Goal: Task Accomplishment & Management: Manage account settings

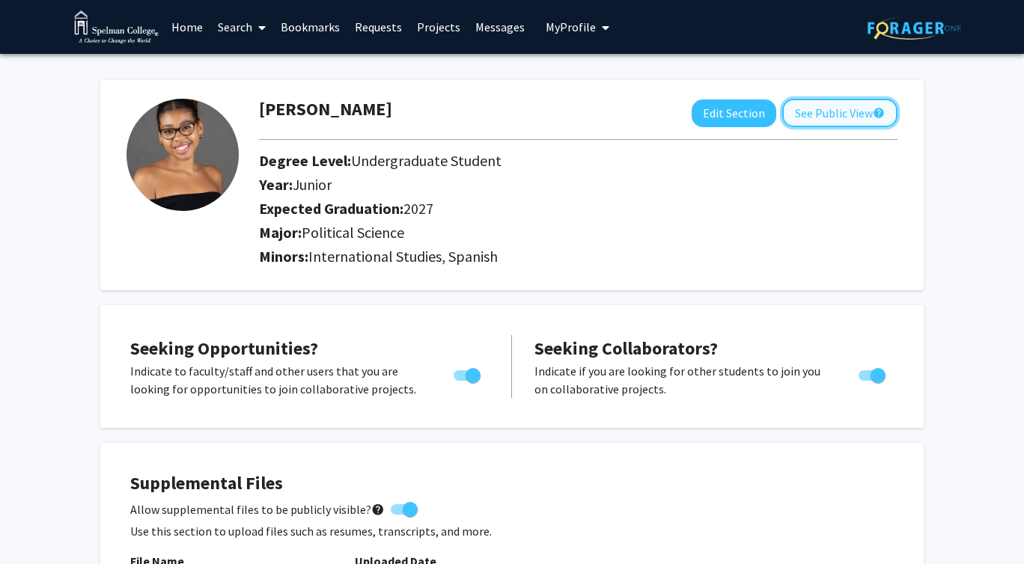
click at [812, 120] on button "See Public View help" at bounding box center [839, 113] width 115 height 28
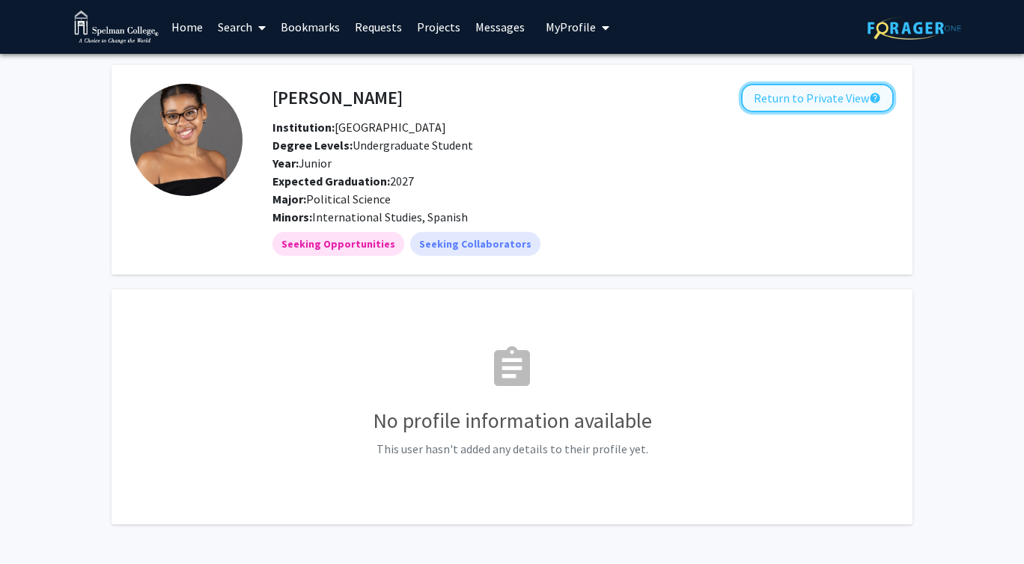
click at [793, 98] on button "Return to Private View help" at bounding box center [817, 98] width 153 height 28
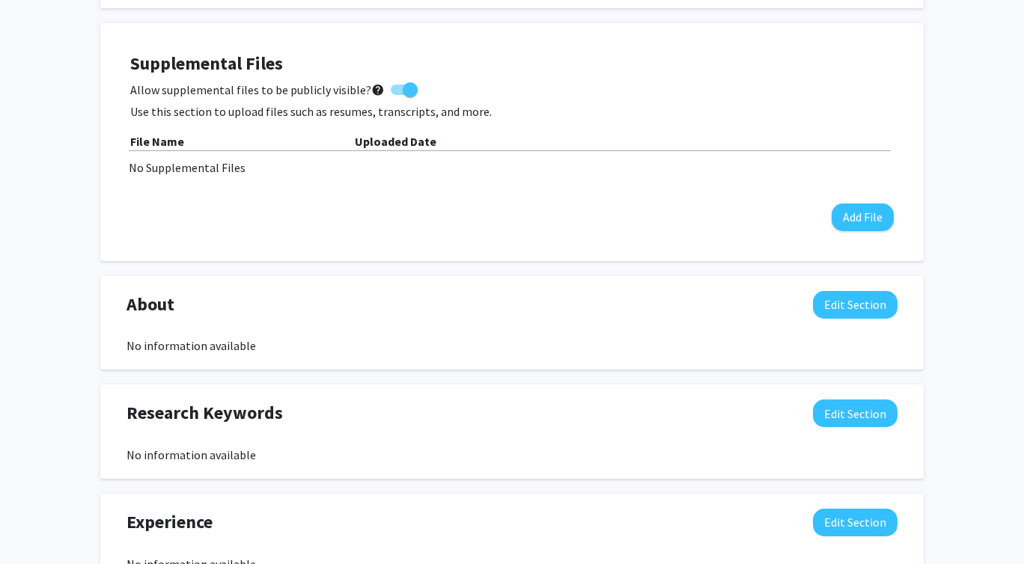
scroll to position [416, 0]
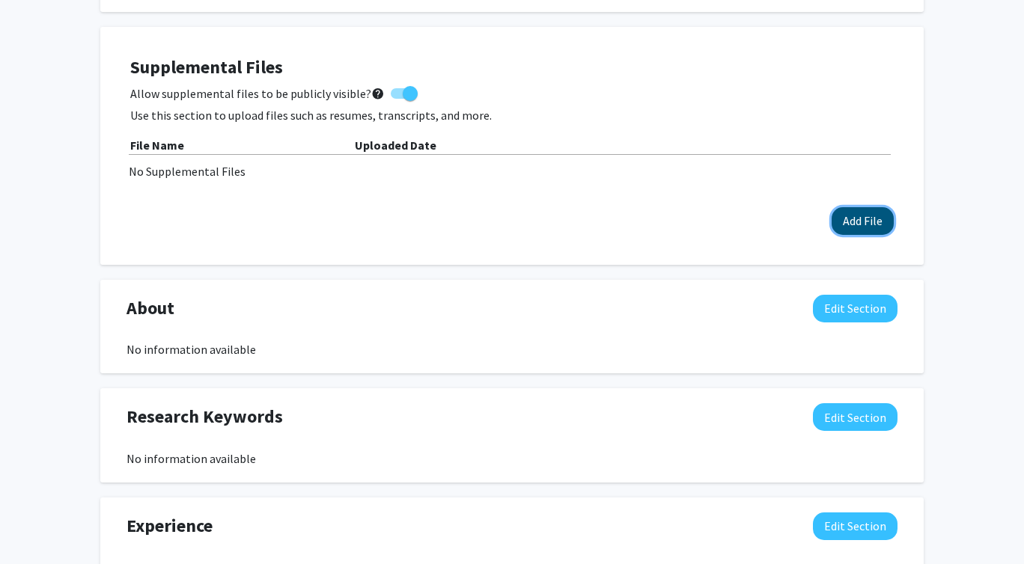
click at [858, 219] on button "Add File" at bounding box center [862, 221] width 62 height 28
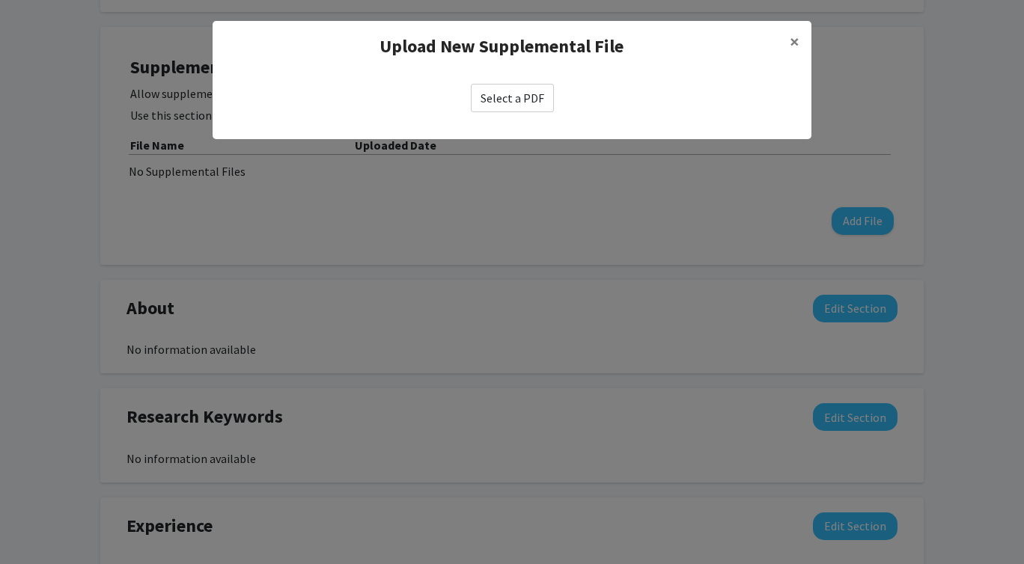
click at [528, 96] on label "Select a PDF" at bounding box center [512, 98] width 83 height 28
click at [0, 0] on input "Select a PDF" at bounding box center [0, 0] width 0 height 0
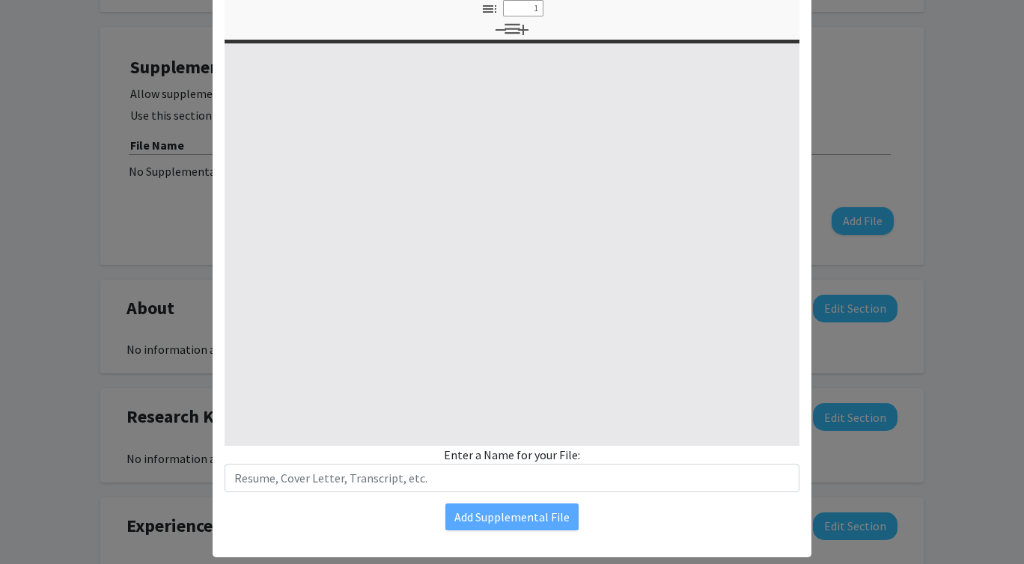
type input "0"
select select "custom"
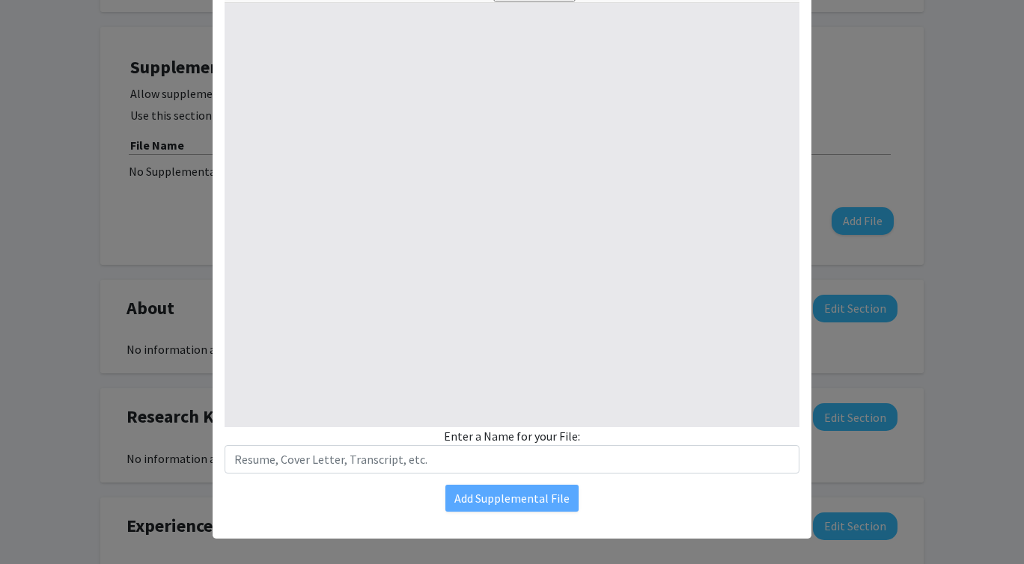
type input "1"
select select "auto"
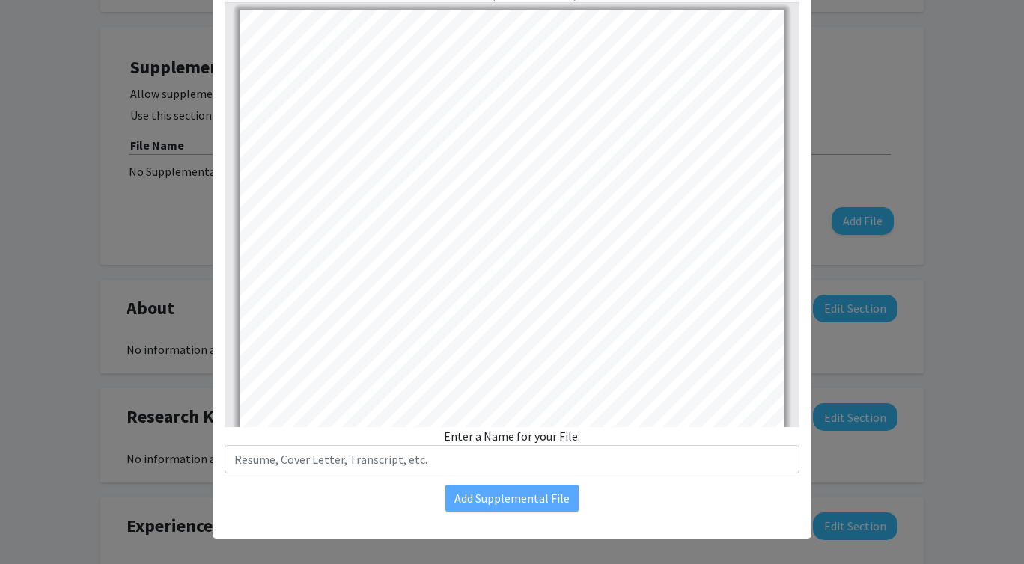
scroll to position [0, 0]
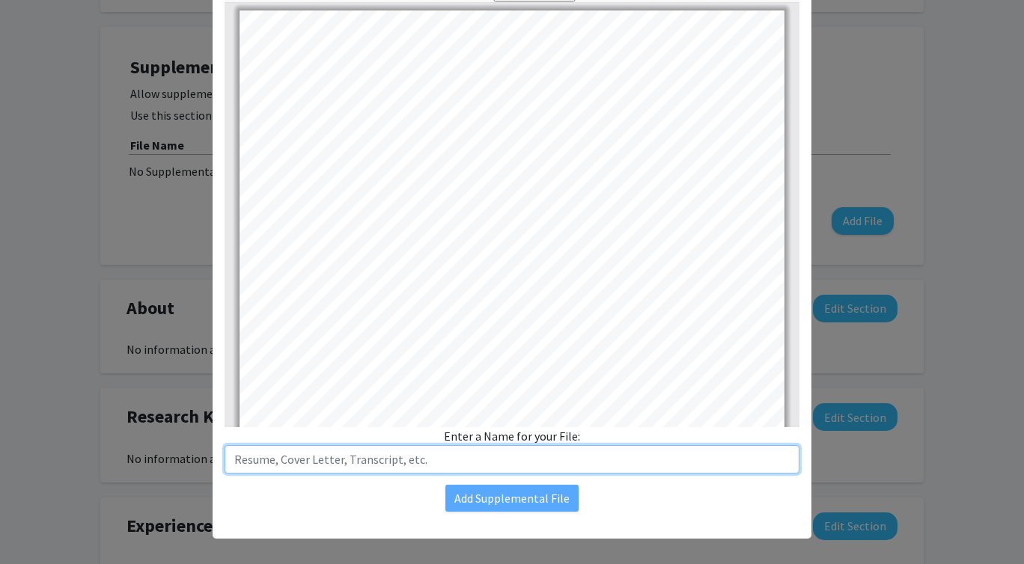
click at [396, 457] on input "text" at bounding box center [512, 459] width 575 height 28
type input "Resume"
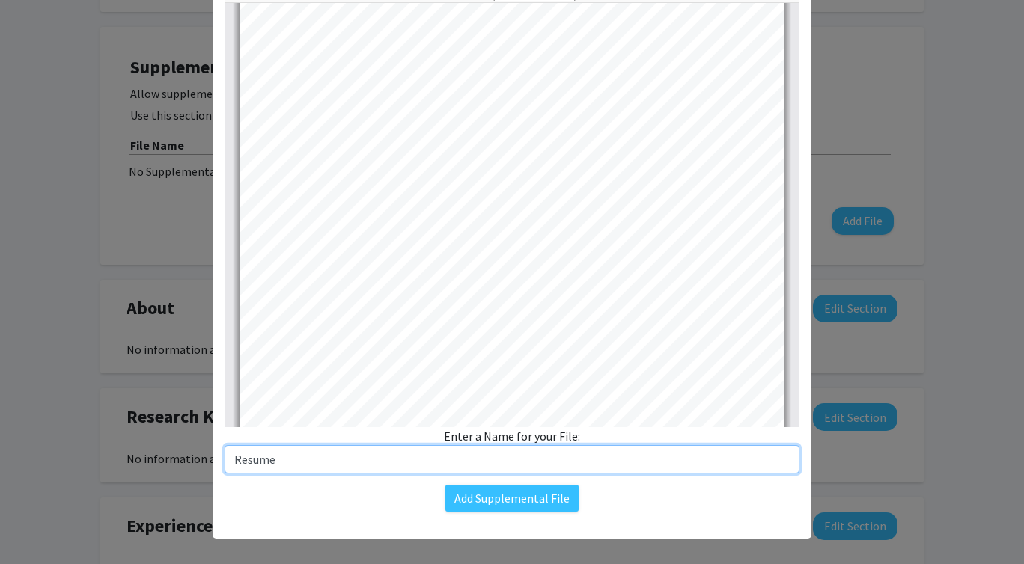
type input "1"
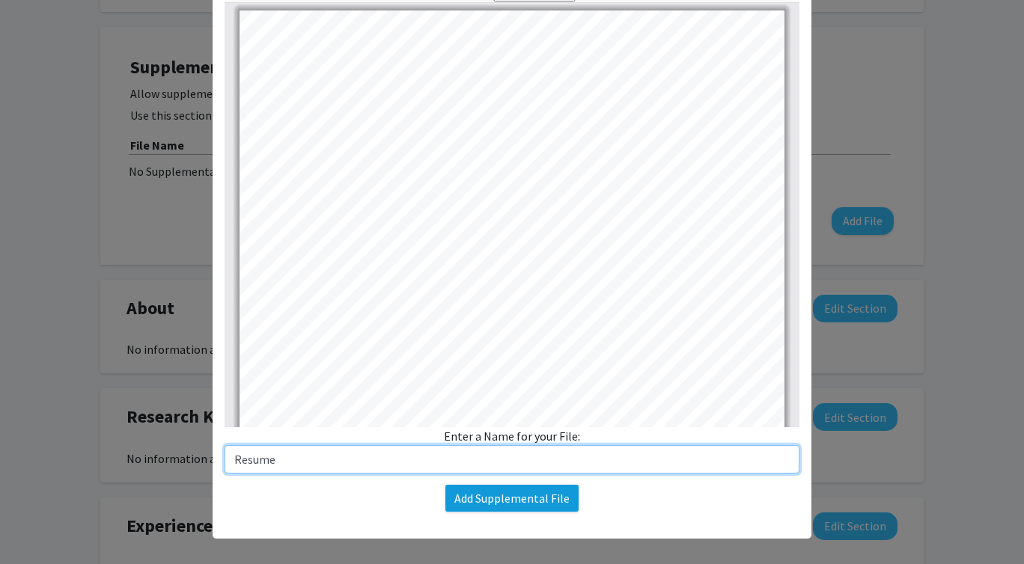
type input "Resume"
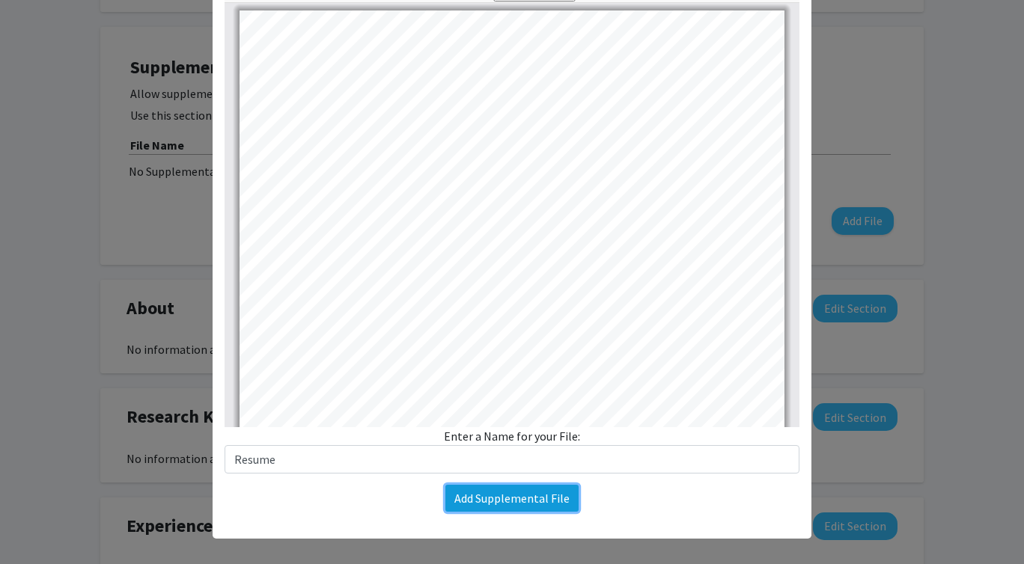
click at [501, 494] on button "Add Supplemental File" at bounding box center [511, 498] width 133 height 27
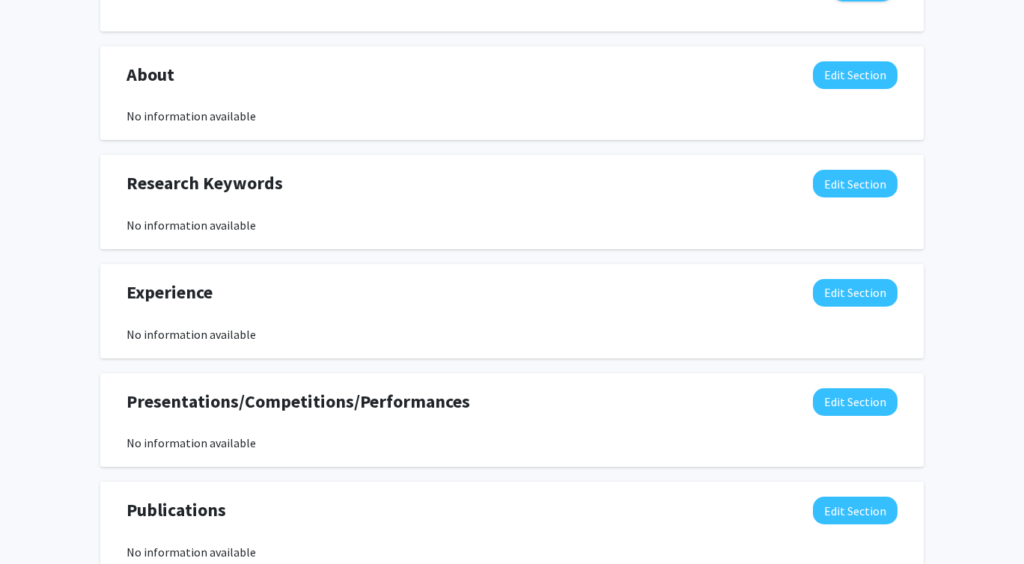
scroll to position [677, 0]
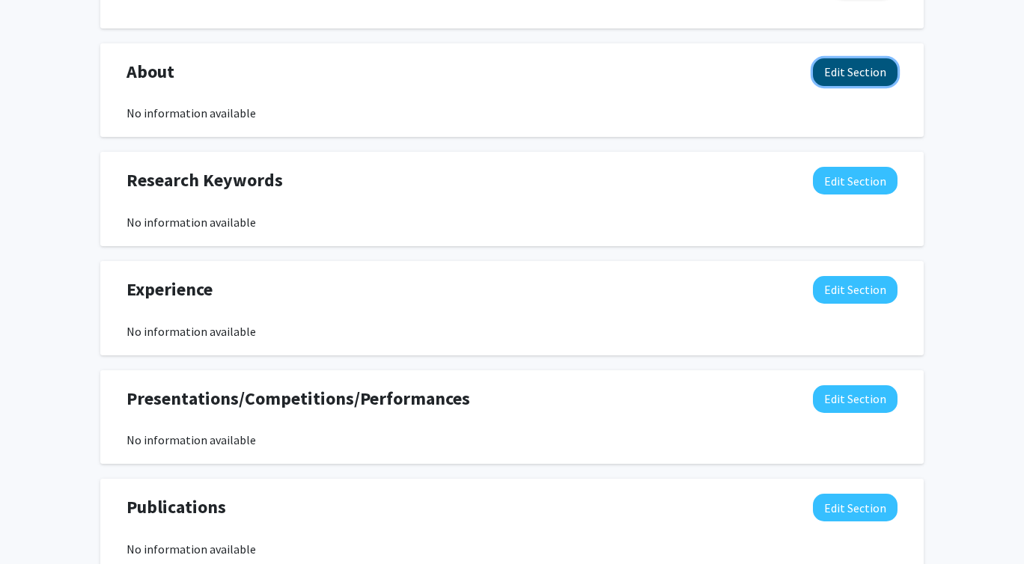
click at [846, 79] on button "Edit Section" at bounding box center [855, 72] width 85 height 28
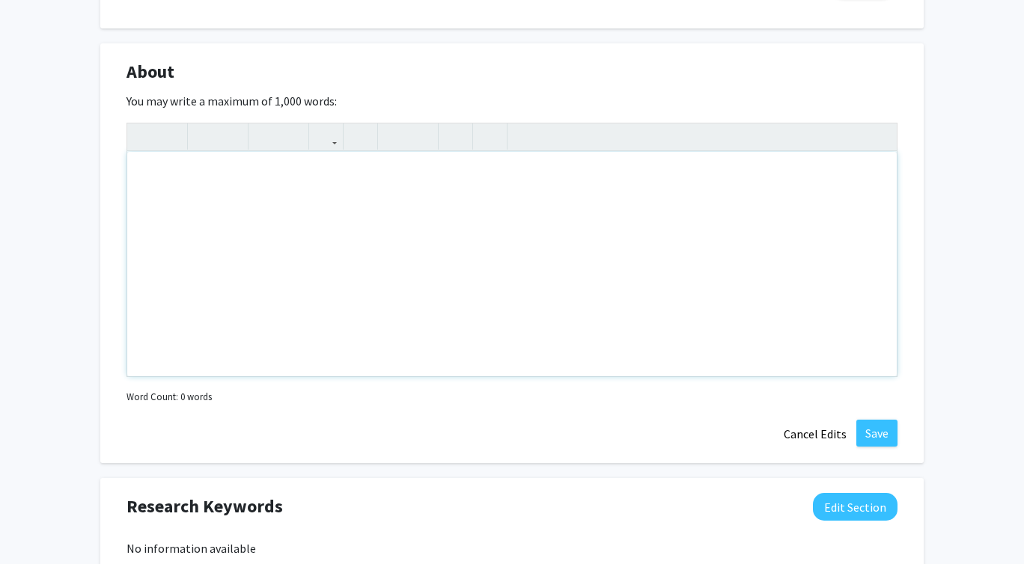
click at [209, 186] on div "Note to users with screen readers: Please deactivate our accessibility plugin f…" at bounding box center [511, 264] width 769 height 225
paste div "Note to users with screen readers: Please deactivate our accessibility plugin f…"
type textarea "<l>Ip dolorsitam consecteturad el seddoeius tempor incididu utlabo etd Magnaa E…"
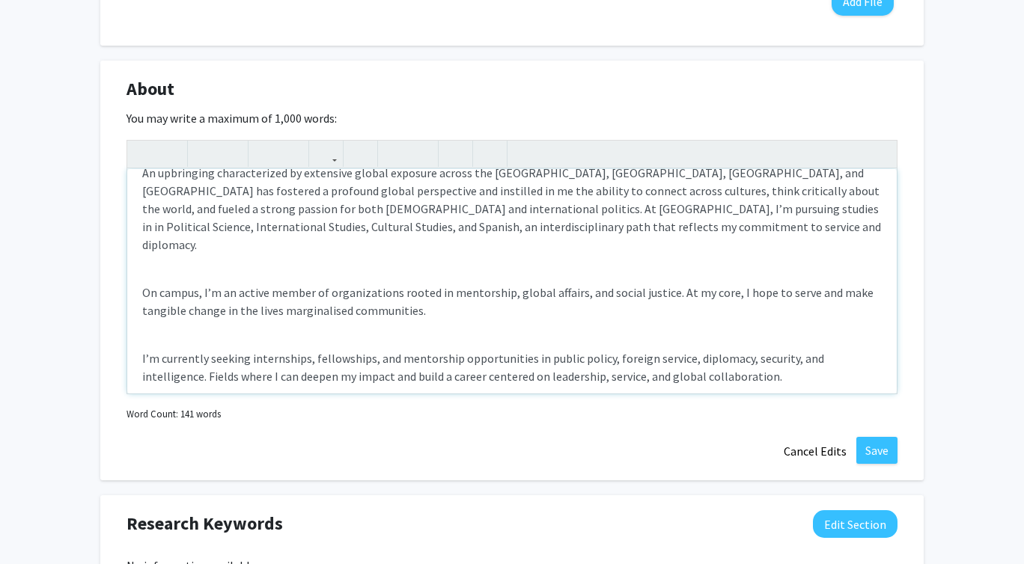
scroll to position [21, 0]
click at [144, 349] on p "I’m currently seeking internships, fellowships, and mentorship opportunities in…" at bounding box center [511, 367] width 739 height 36
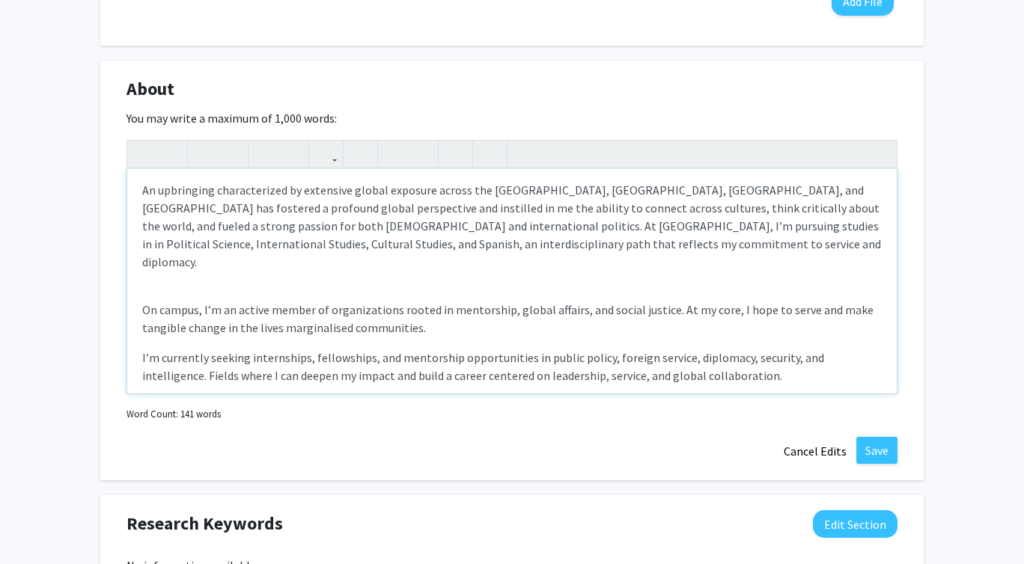
scroll to position [0, 0]
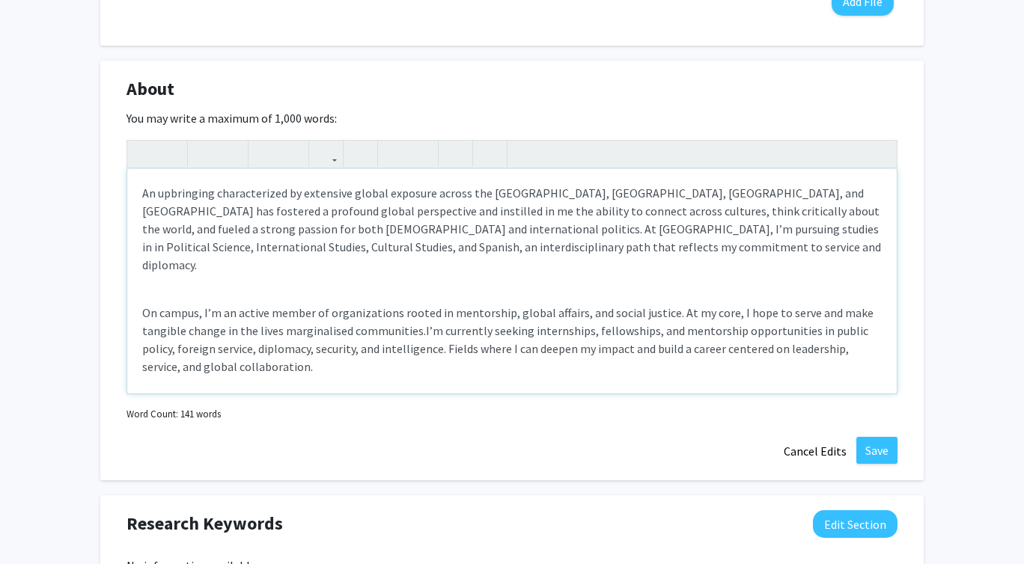
click at [650, 323] on span "I’m currently seeking internships, fellowships, and mentorship opportunities in…" at bounding box center [505, 348] width 726 height 51
click at [552, 356] on p "On campus, I’m an active member of organizations rooted in mentorship, global a…" at bounding box center [511, 340] width 739 height 72
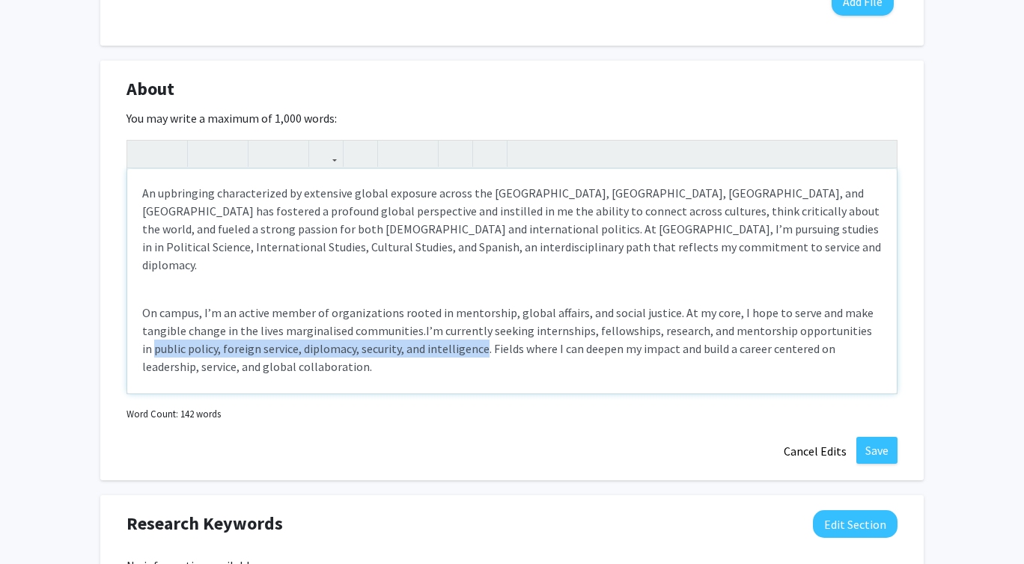
drag, startPoint x: 471, startPoint y: 332, endPoint x: 141, endPoint y: 331, distance: 330.8
click at [140, 332] on div "An upbringing characterized by extensive global exposure across the [GEOGRAPHIC…" at bounding box center [511, 281] width 769 height 225
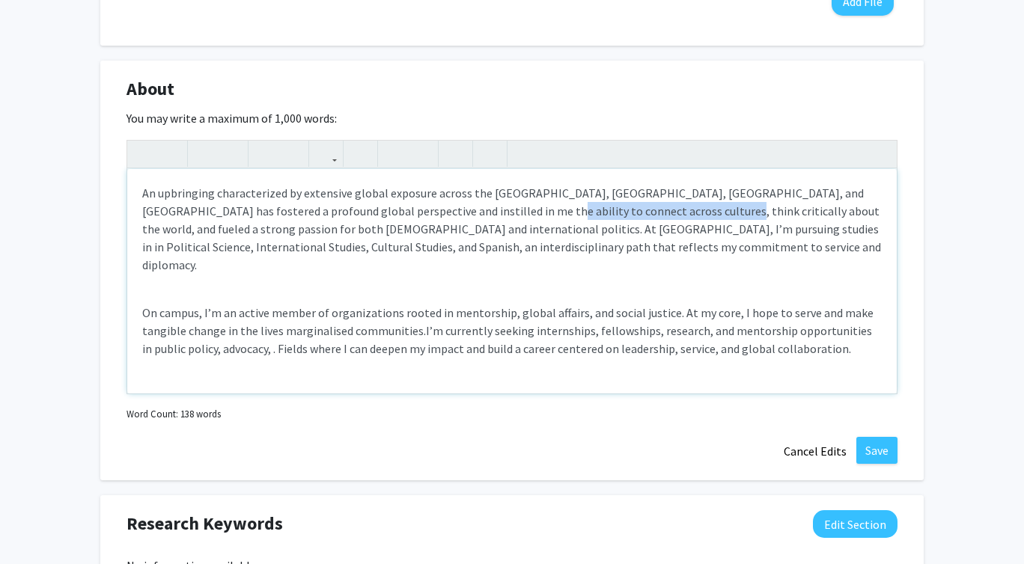
drag, startPoint x: 664, startPoint y: 213, endPoint x: 492, endPoint y: 219, distance: 172.3
click at [492, 219] on p "An upbringing characterized by extensive global exposure across the [GEOGRAPHIC…" at bounding box center [511, 229] width 739 height 90
click at [483, 211] on p "An upbringing characterized by extensive global exposure across the [GEOGRAPHIC…" at bounding box center [511, 229] width 739 height 90
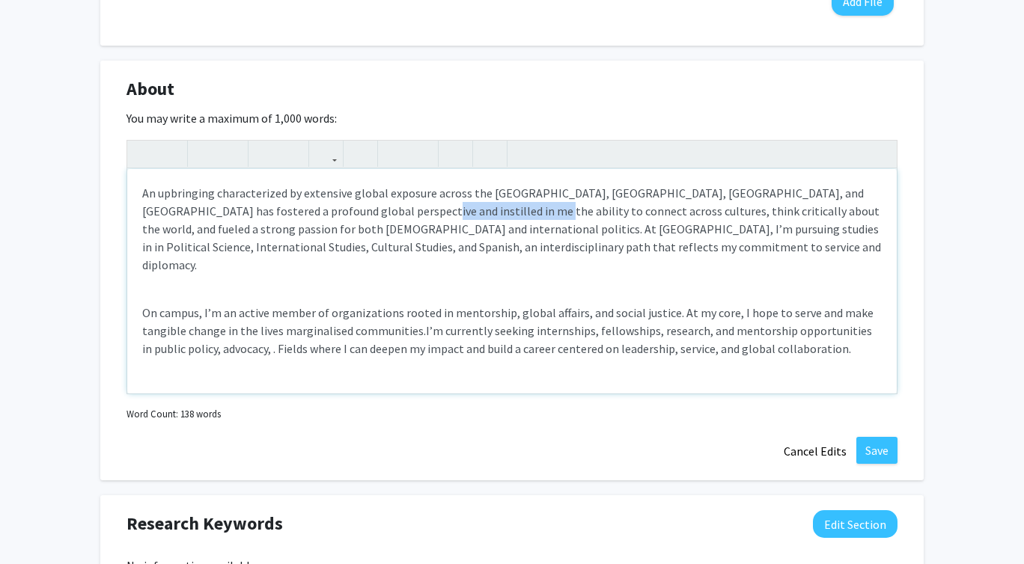
drag, startPoint x: 483, startPoint y: 211, endPoint x: 362, endPoint y: 208, distance: 121.3
click at [362, 209] on p "An upbringing characterized by extensive global exposure across the [GEOGRAPHIC…" at bounding box center [511, 229] width 739 height 90
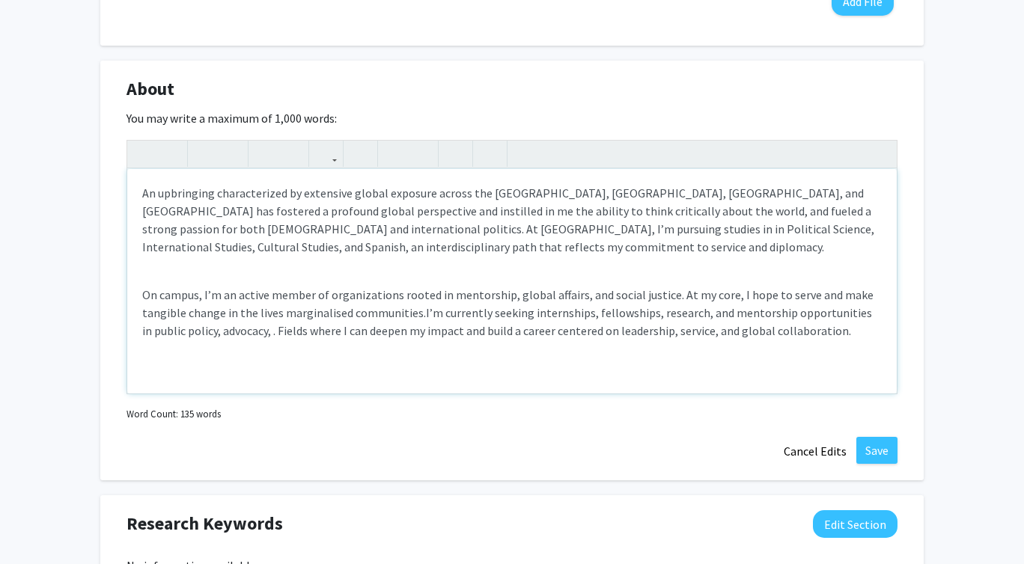
click at [520, 214] on p "An upbringing characterized by extensive global exposure across the [GEOGRAPHIC…" at bounding box center [511, 220] width 739 height 72
click at [555, 245] on p "An upbringing characterized by extensive global exposure across the [GEOGRAPHIC…" at bounding box center [511, 220] width 739 height 72
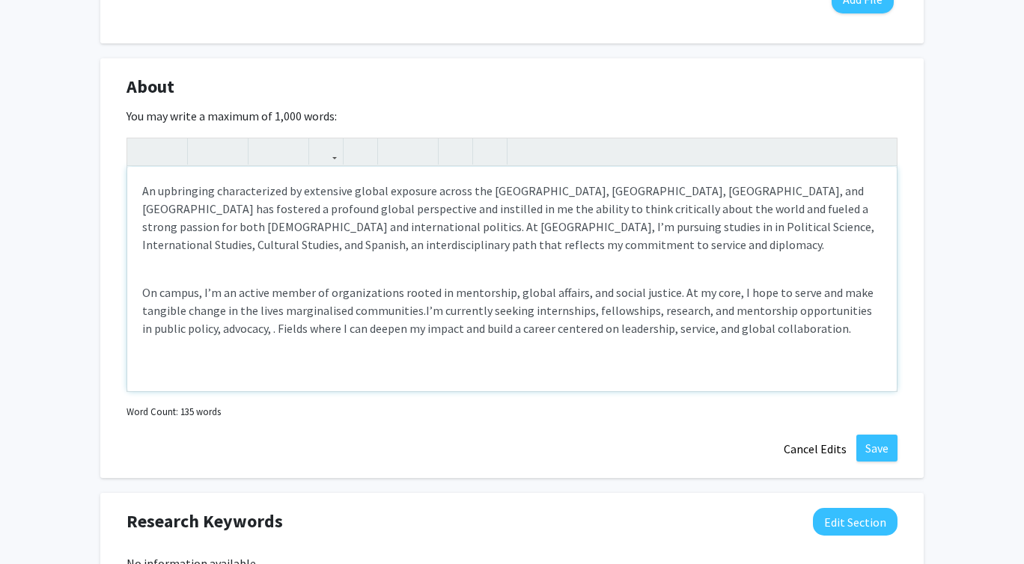
scroll to position [656, 0]
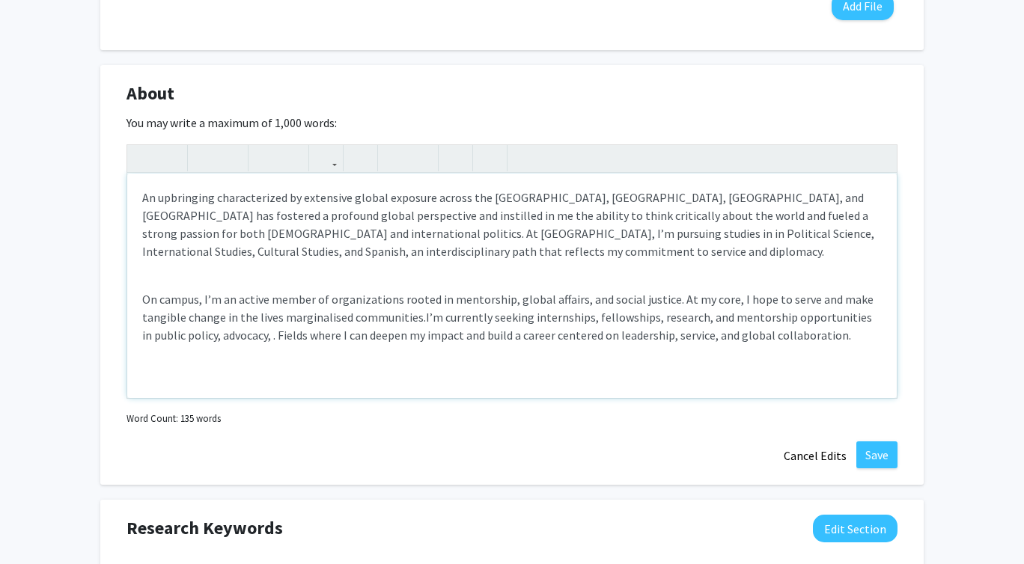
click at [263, 341] on span "I’m currently seeking internships, fellowships, research, and mentorship opport…" at bounding box center [507, 326] width 730 height 33
click at [142, 340] on span "I’m currently seeking internships, fellowships, research, and mentorship opport…" at bounding box center [507, 326] width 730 height 33
click at [534, 338] on span "I’m currently seeking internships, fellowships, research, and mentorship opport…" at bounding box center [508, 335] width 732 height 51
click at [613, 338] on span "I’m currently seeking internships, fellowships, research, and mentorship opport…" at bounding box center [507, 335] width 730 height 51
click at [610, 337] on span "I’m currently seeking internships, fellowships, research, and mentorship opport…" at bounding box center [507, 335] width 730 height 51
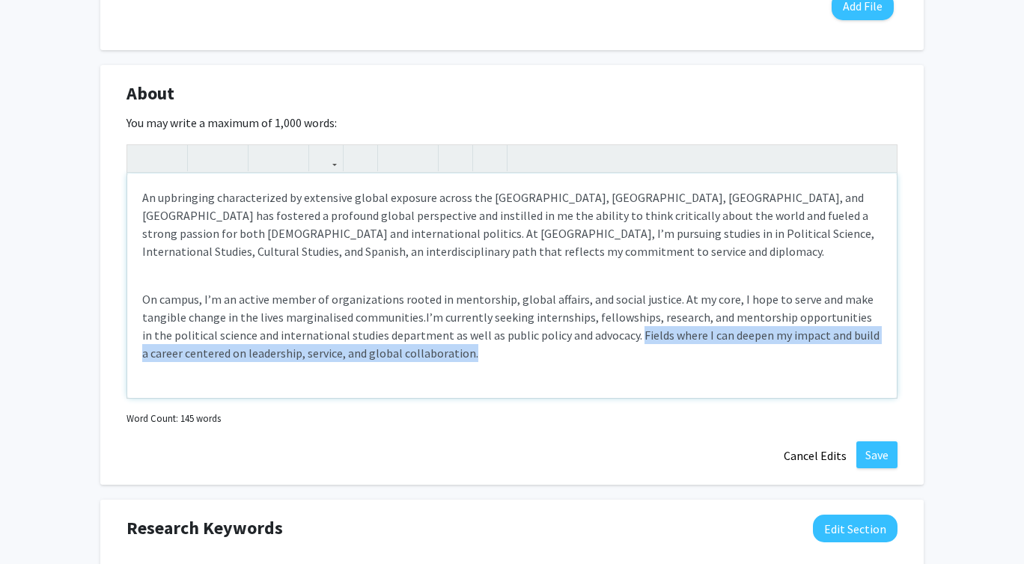
drag, startPoint x: 605, startPoint y: 337, endPoint x: 631, endPoint y: 350, distance: 28.8
click at [631, 350] on p "On campus, I’m an active member of organizations rooted in mentorship, global a…" at bounding box center [511, 326] width 739 height 72
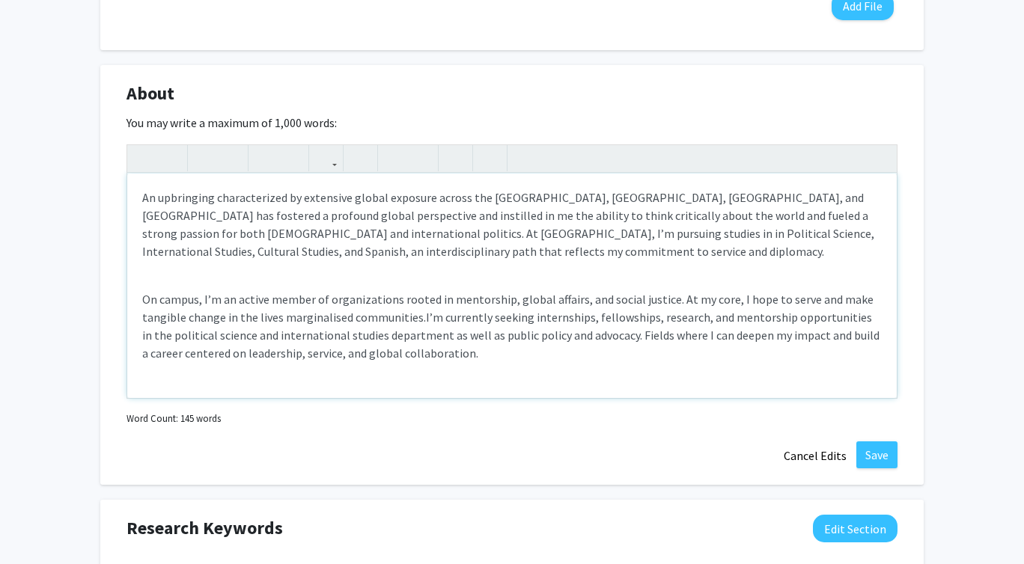
type textarea "<p>An upbringing characterized by extensive global exposure across [GEOGRAPHIC_…"
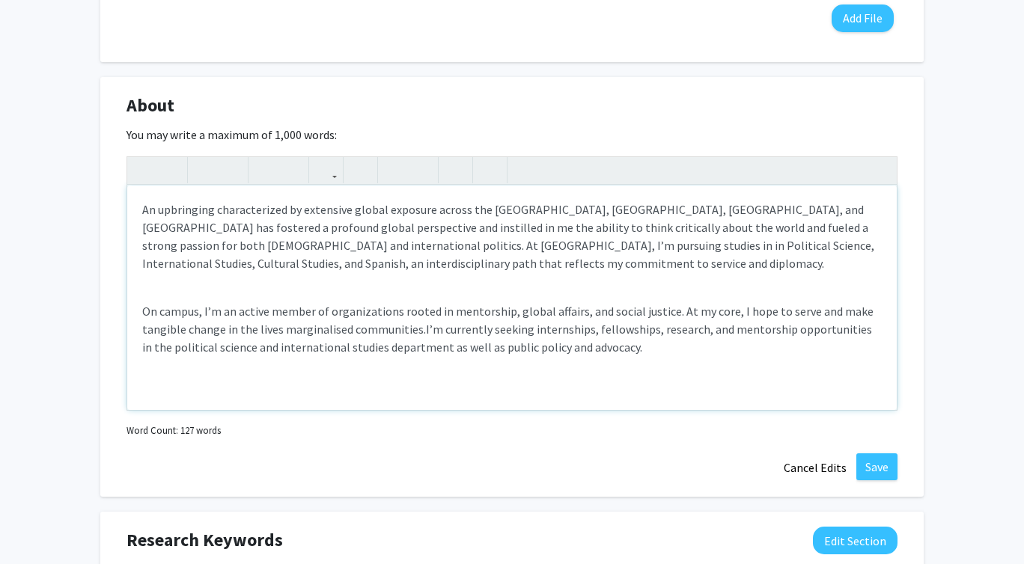
scroll to position [641, 0]
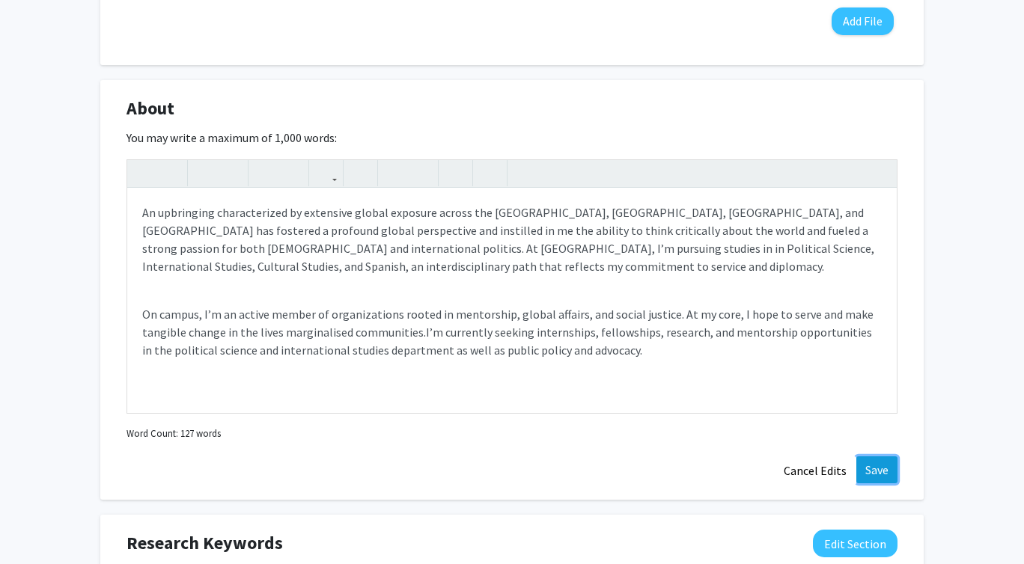
click at [876, 474] on button "Save" at bounding box center [876, 469] width 41 height 27
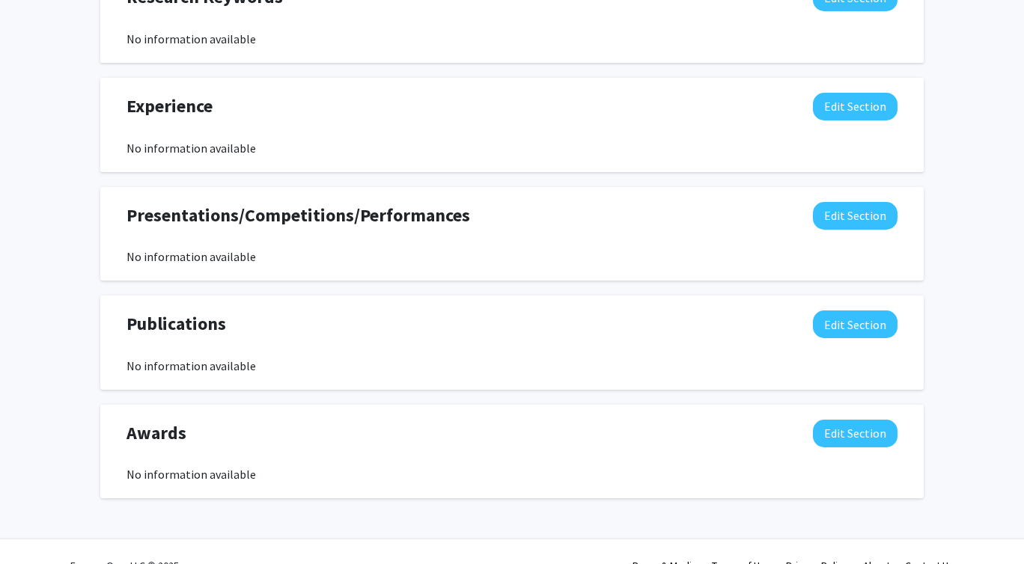
scroll to position [1038, 0]
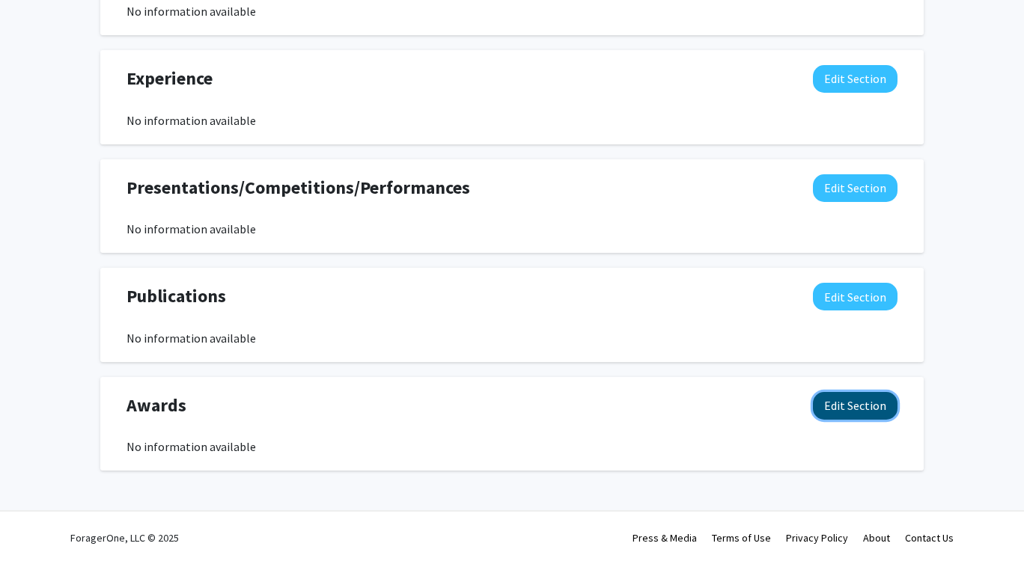
click at [828, 406] on button "Edit Section" at bounding box center [855, 406] width 85 height 28
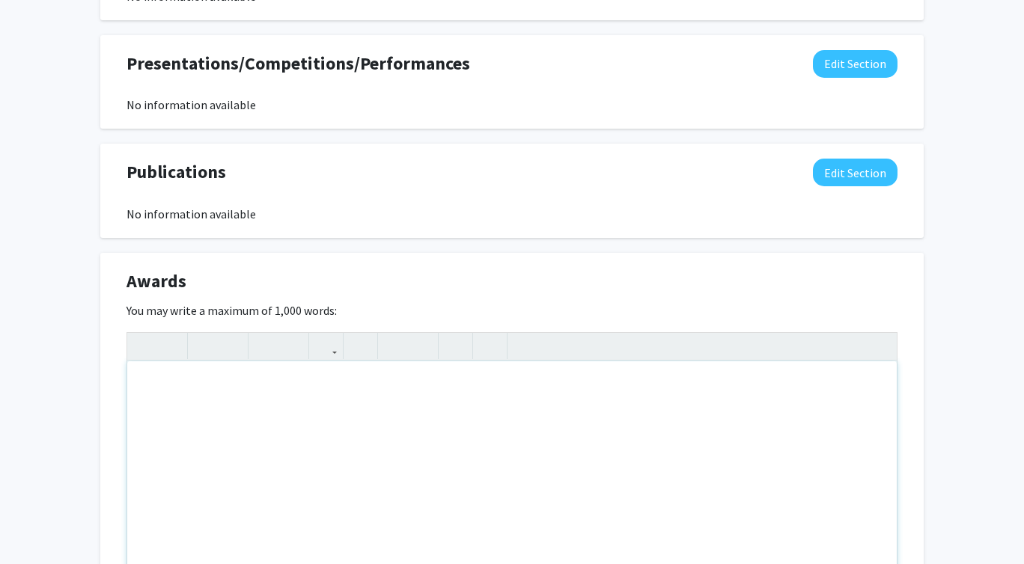
scroll to position [1364, 0]
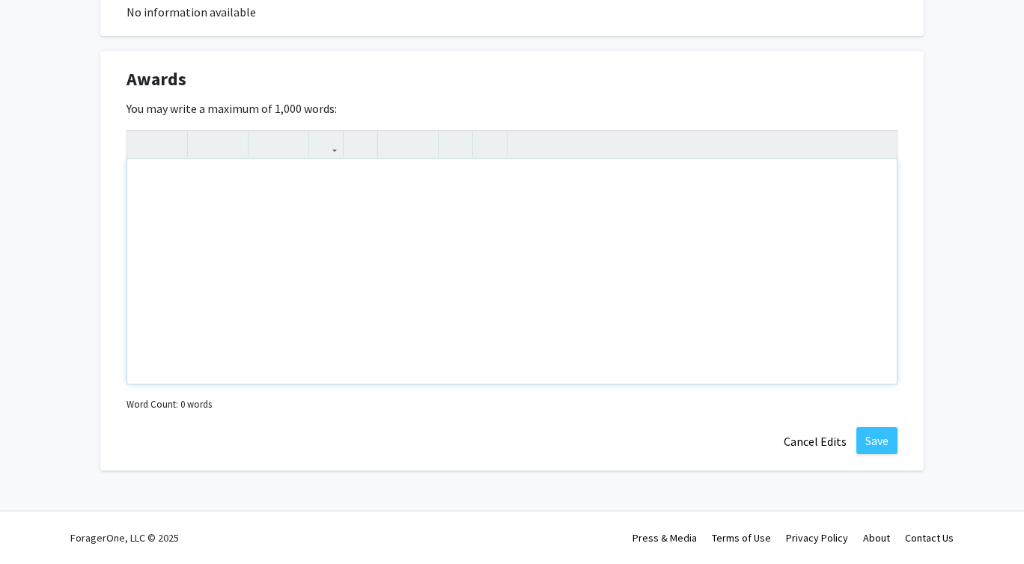
click at [487, 237] on div "Note to users with screen readers: Please deactivate our accessibility plugin f…" at bounding box center [511, 271] width 769 height 225
type textarea "<p>American School of Madrid directors award 2023&nbsp;</p>"
click at [875, 439] on button "Save" at bounding box center [876, 440] width 41 height 27
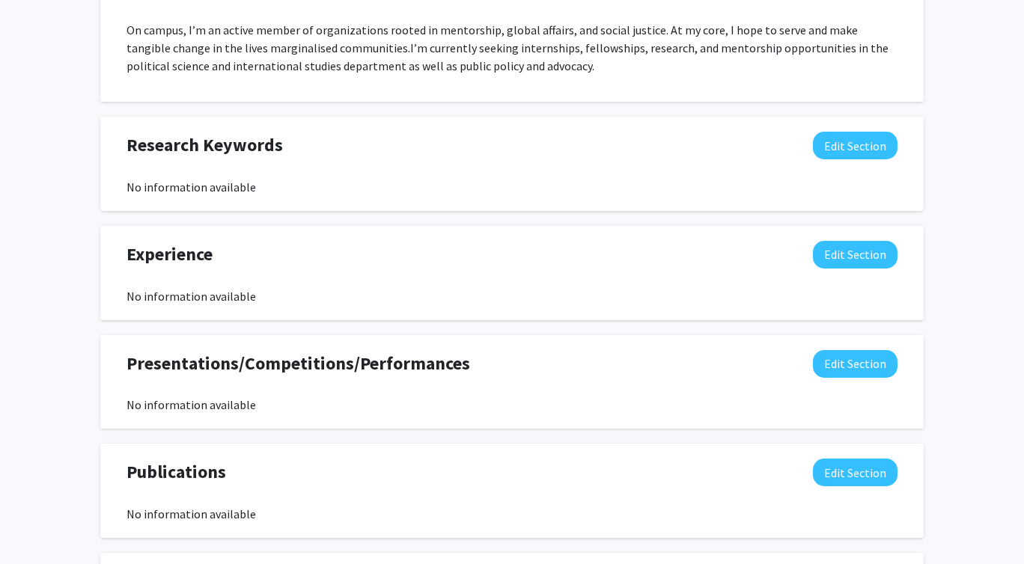
scroll to position [853, 0]
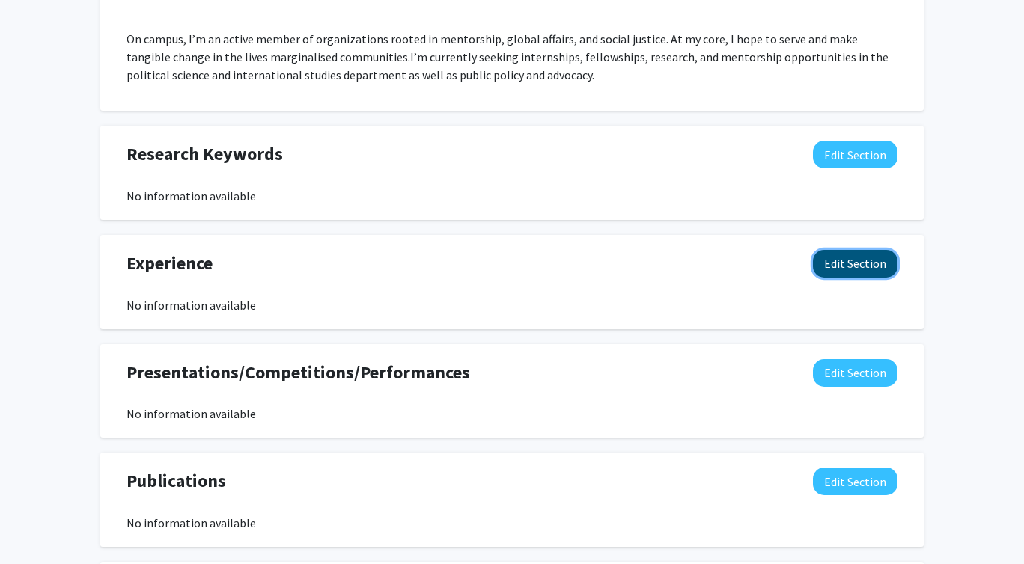
click at [833, 266] on button "Edit Section" at bounding box center [855, 264] width 85 height 28
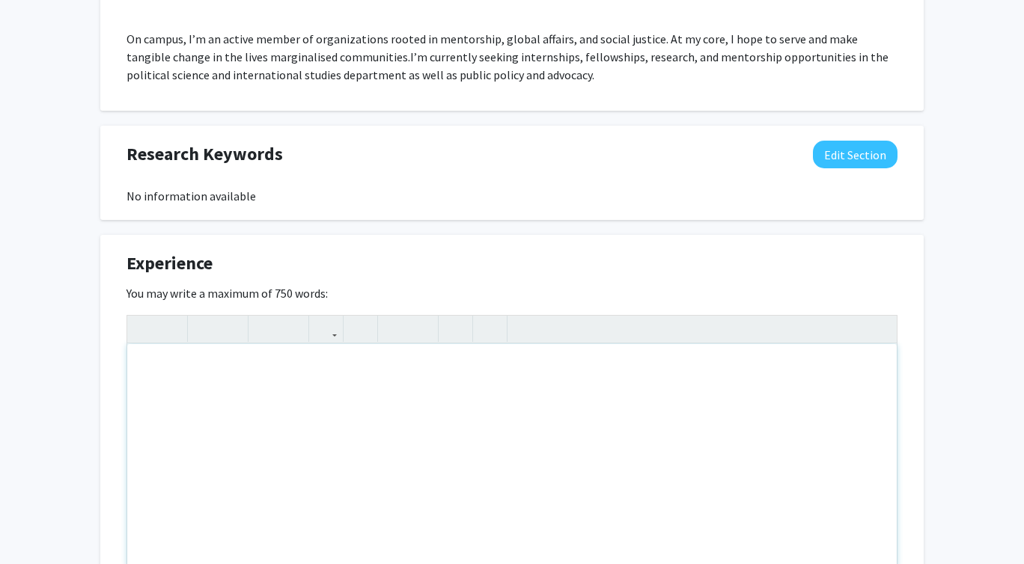
click at [486, 376] on div "Note to users with screen readers: Please deactivate our accessibility plugin f…" at bounding box center [511, 456] width 769 height 225
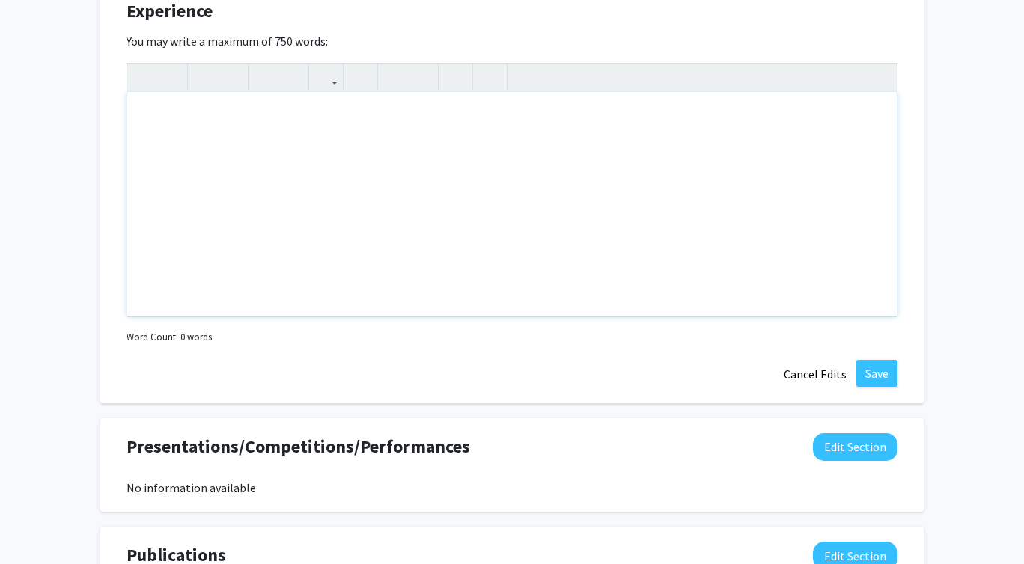
scroll to position [1058, 0]
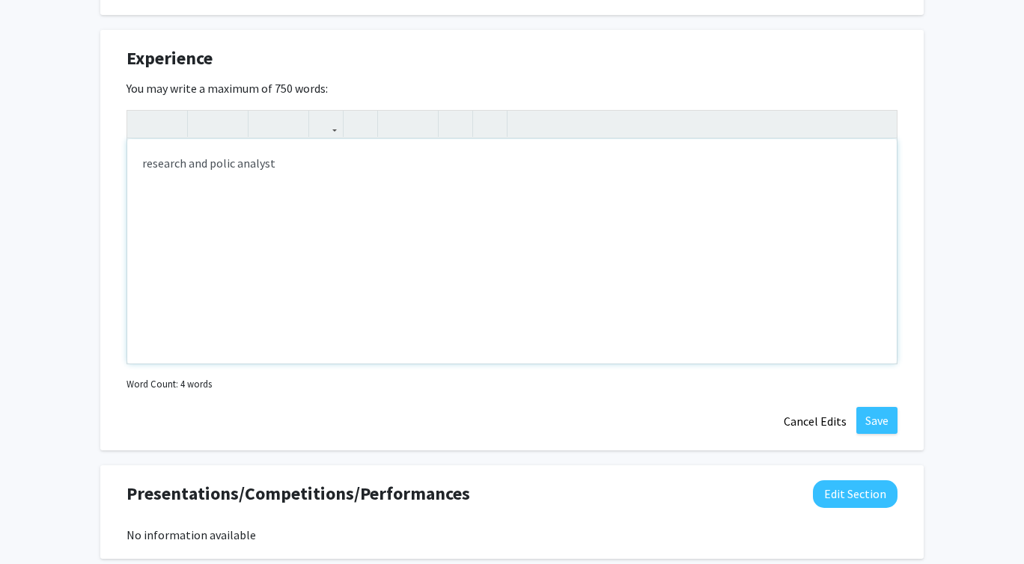
click at [232, 165] on div "research and polic analyst" at bounding box center [511, 251] width 769 height 225
click at [338, 165] on div "research and policy analyst" at bounding box center [511, 251] width 769 height 225
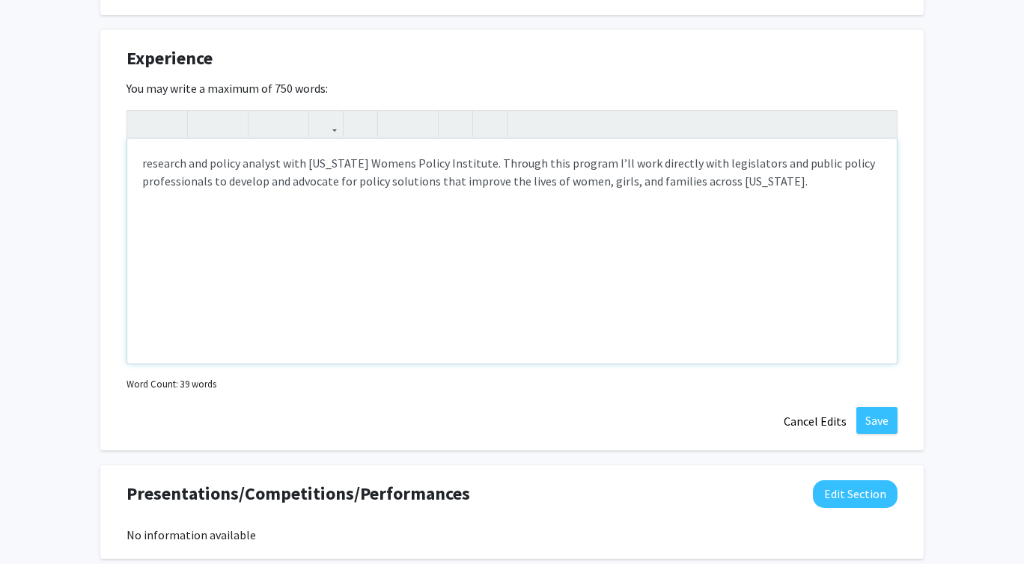
type textarea "<p>research and policy analyst with [US_STATE] Womens Policy Institute. Through…"
click at [877, 424] on button "Save" at bounding box center [876, 420] width 41 height 27
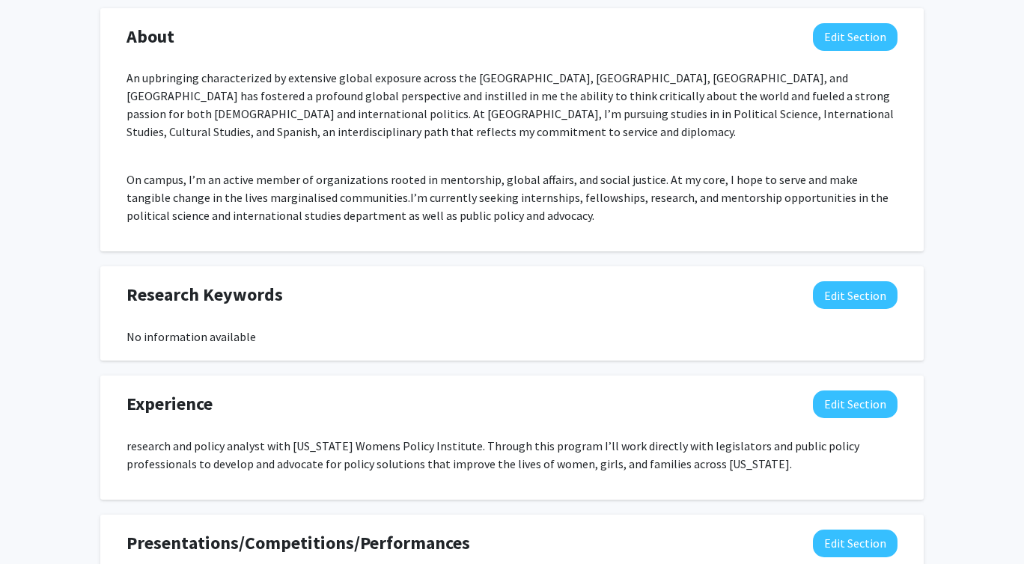
scroll to position [0, 0]
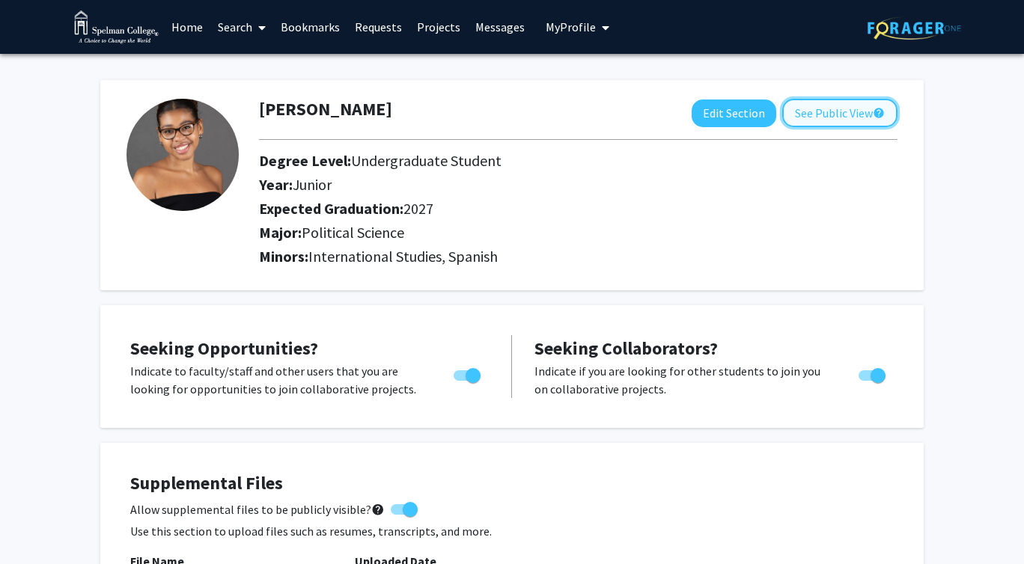
click at [821, 116] on button "See Public View help" at bounding box center [839, 113] width 115 height 28
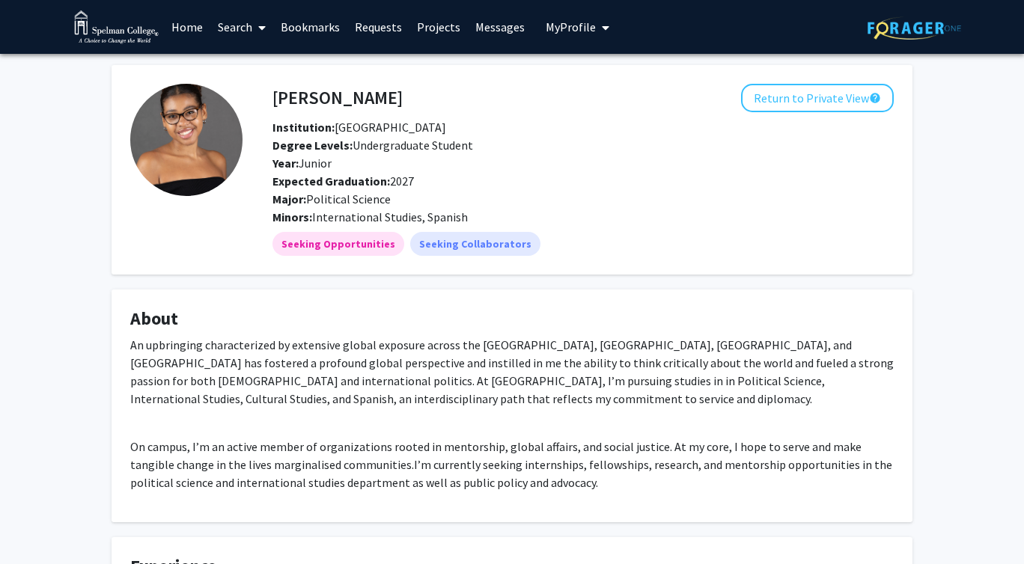
click at [596, 28] on span "My profile dropdown to access profile and logout" at bounding box center [602, 27] width 13 height 52
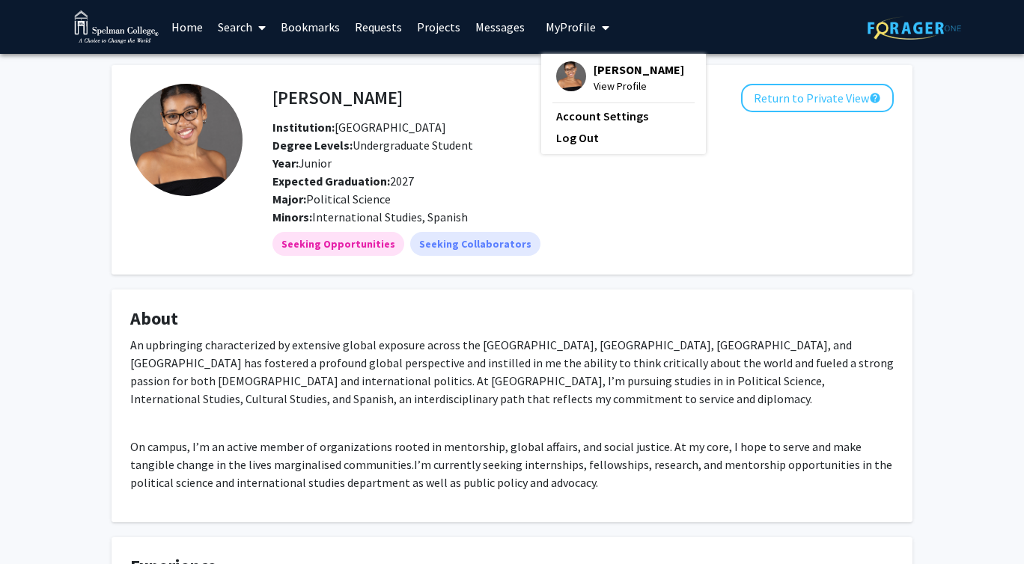
click at [487, 27] on link "Messages" at bounding box center [500, 27] width 64 height 52
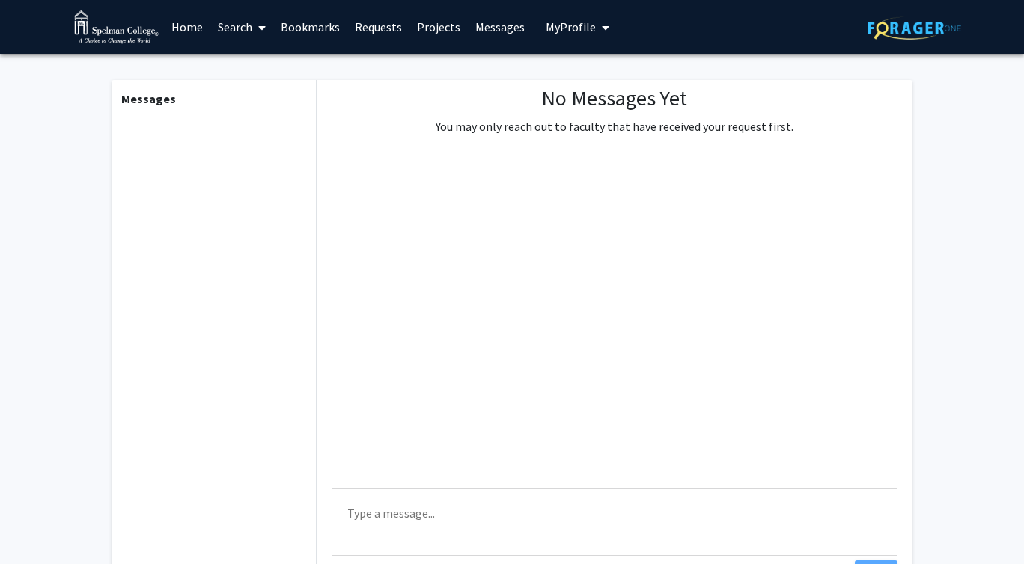
click at [437, 31] on link "Projects" at bounding box center [438, 27] width 58 height 52
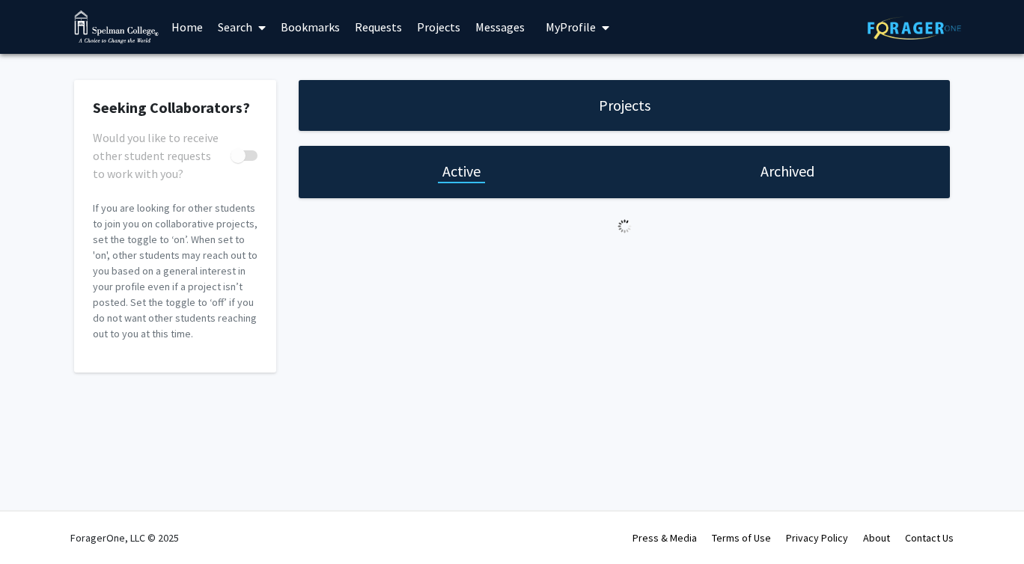
checkbox input "true"
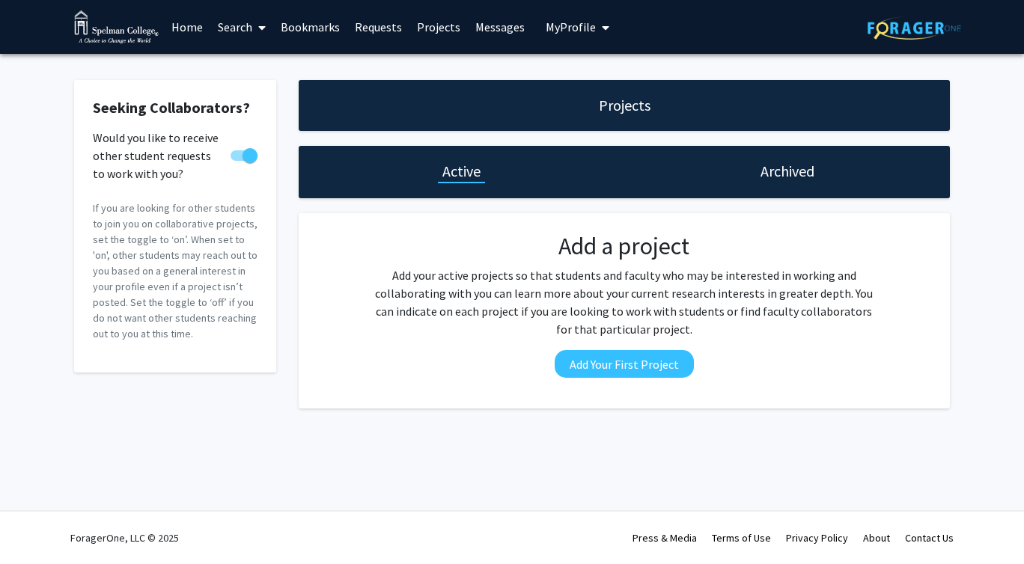
click at [376, 26] on link "Requests" at bounding box center [378, 27] width 62 height 52
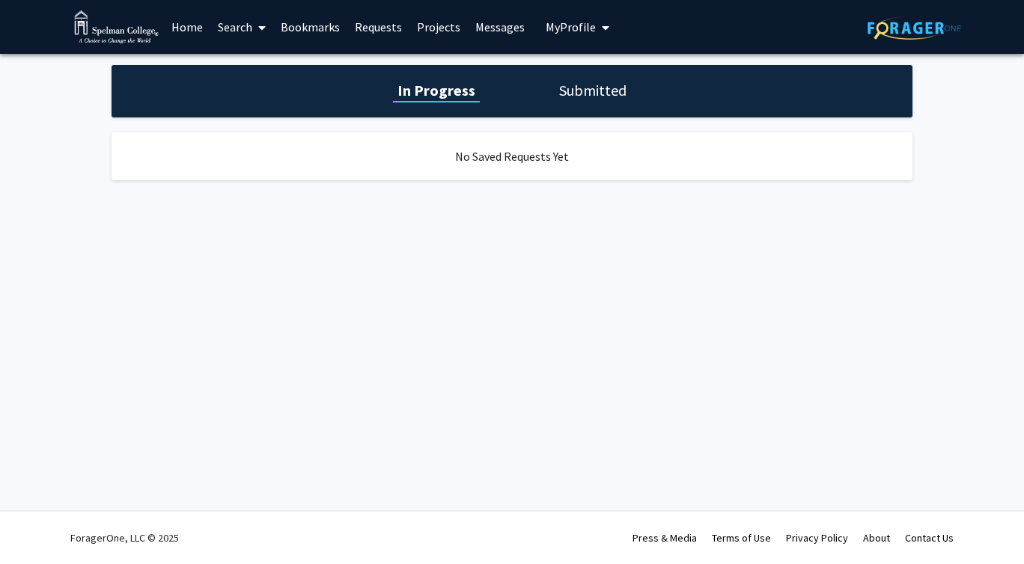
click at [299, 22] on link "Bookmarks" at bounding box center [310, 27] width 74 height 52
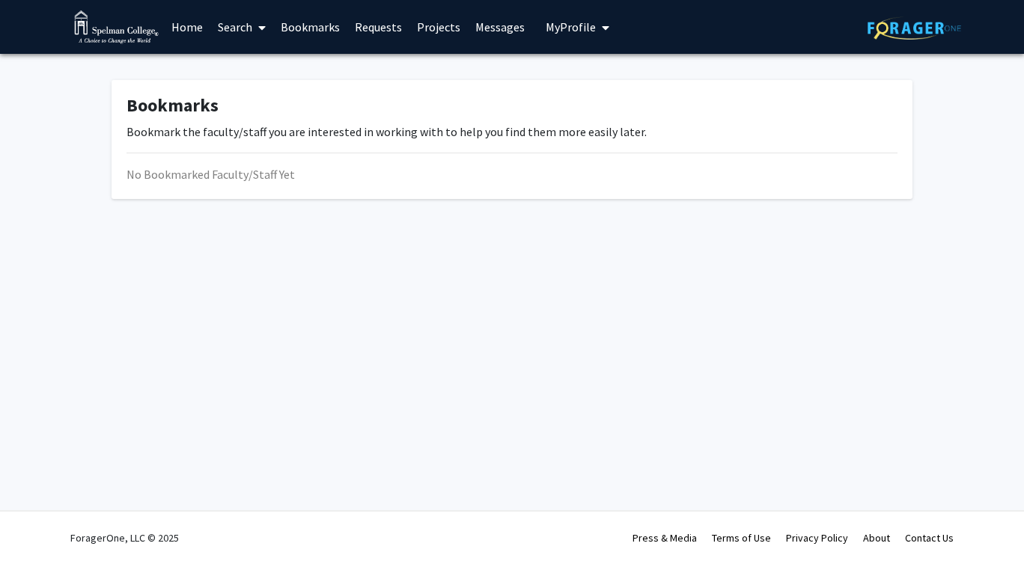
click at [240, 27] on link "Search" at bounding box center [241, 27] width 63 height 52
click at [186, 28] on link "Home" at bounding box center [187, 27] width 46 height 52
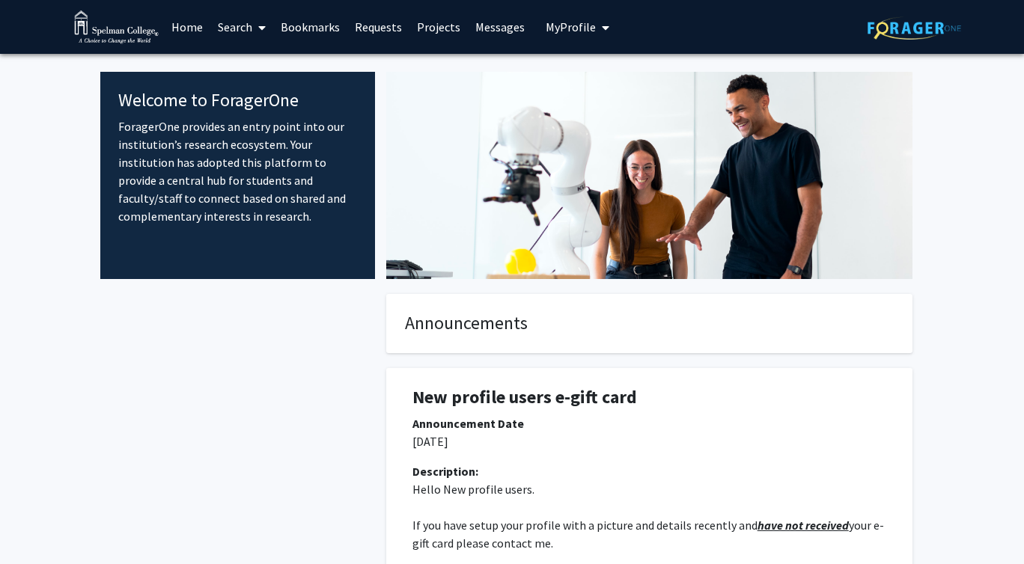
click at [254, 33] on span at bounding box center [258, 27] width 13 height 52
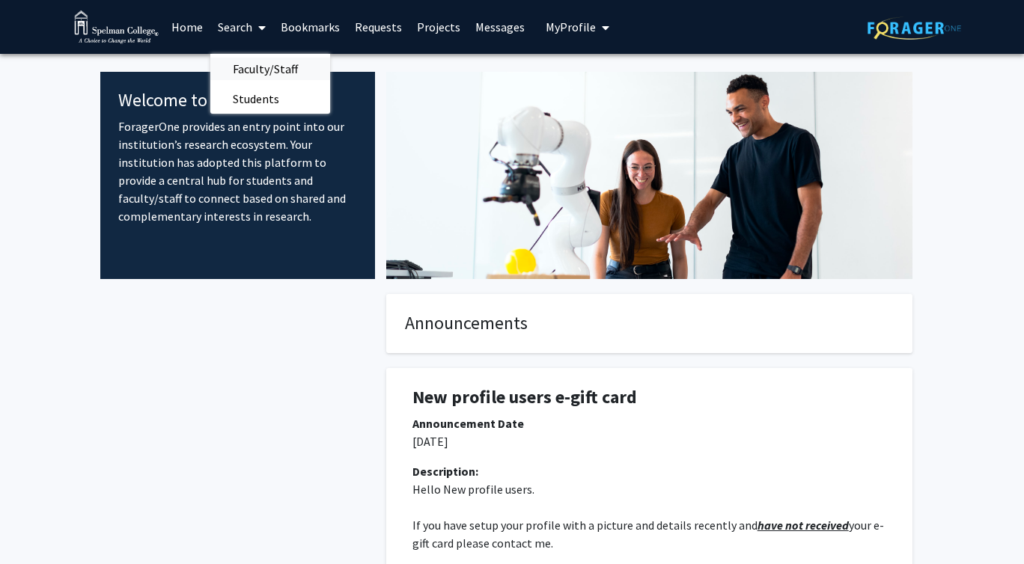
click at [261, 68] on span "Faculty/Staff" at bounding box center [265, 69] width 110 height 30
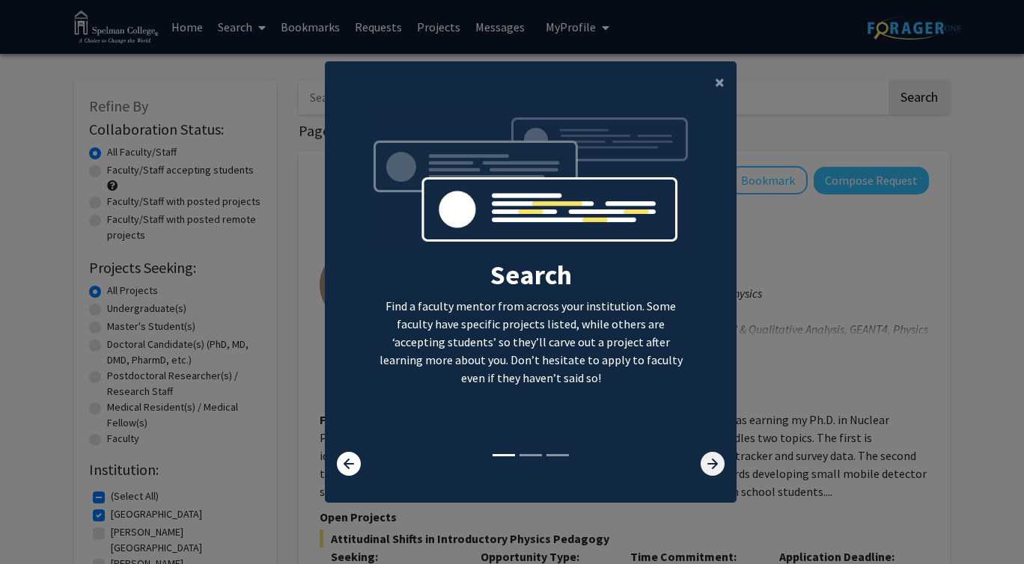
click at [713, 465] on icon at bounding box center [712, 464] width 24 height 24
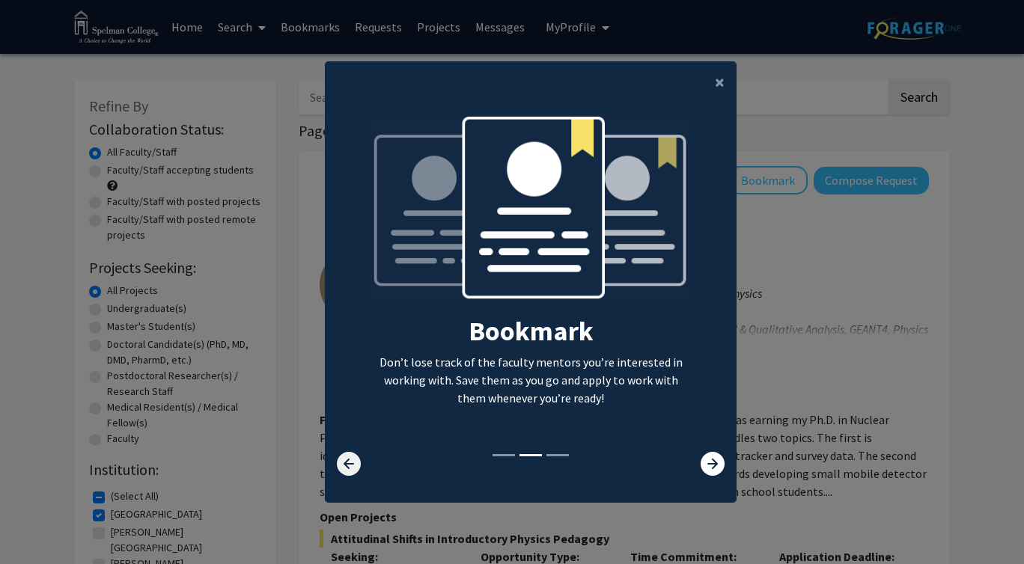
click at [344, 468] on icon at bounding box center [349, 464] width 24 height 24
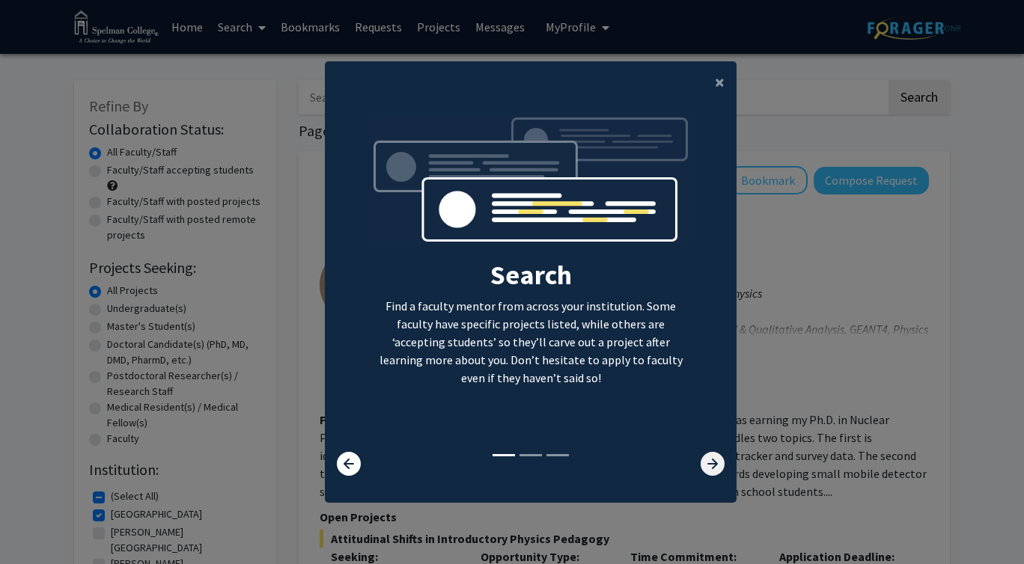
click at [718, 462] on icon at bounding box center [712, 464] width 24 height 24
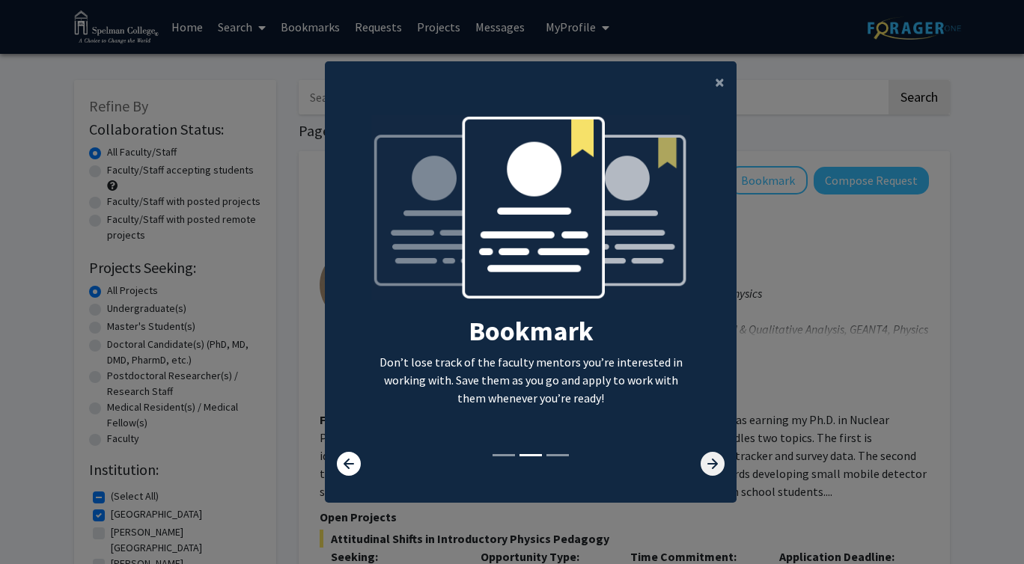
click at [718, 462] on icon at bounding box center [712, 464] width 24 height 24
click at [712, 458] on icon at bounding box center [712, 464] width 24 height 24
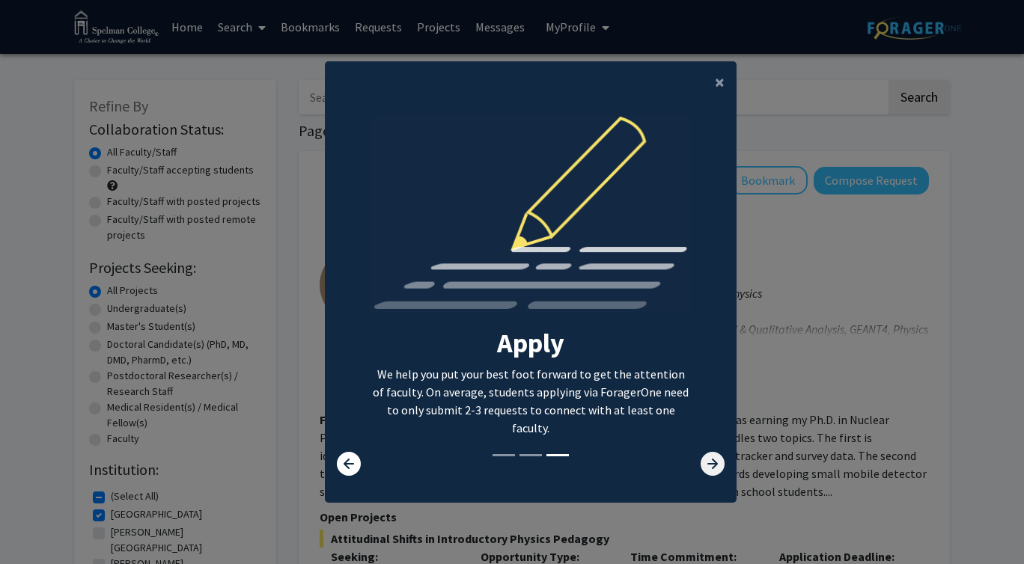
click at [712, 464] on icon at bounding box center [712, 464] width 24 height 24
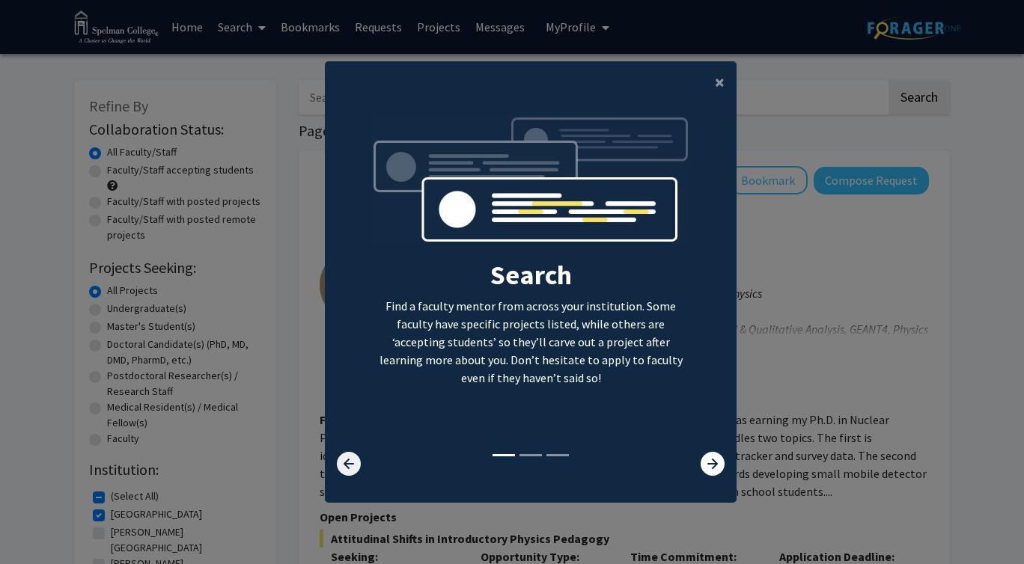
click at [350, 468] on icon at bounding box center [349, 464] width 24 height 24
click at [715, 85] on span "×" at bounding box center [720, 81] width 10 height 23
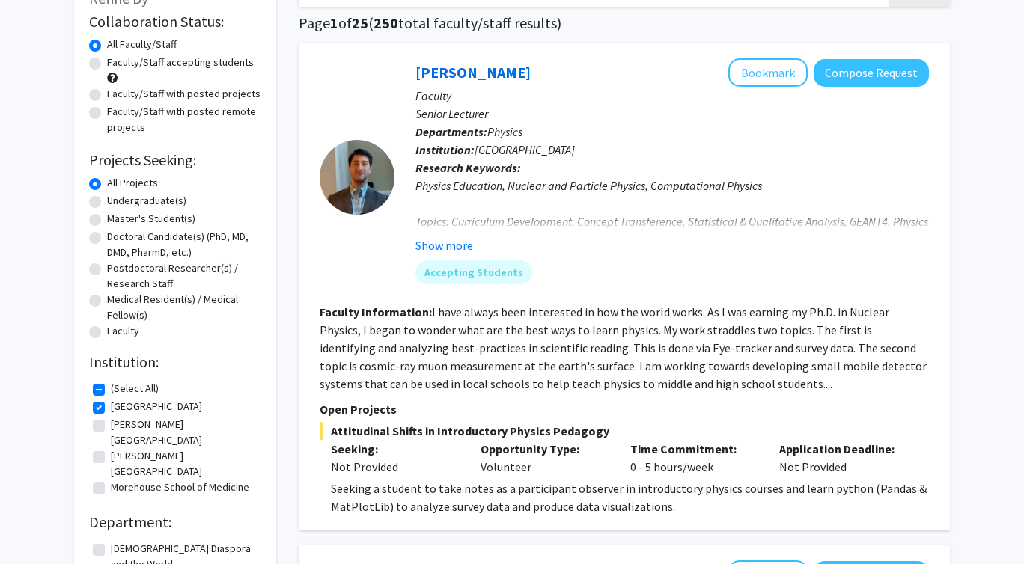
scroll to position [141, 0]
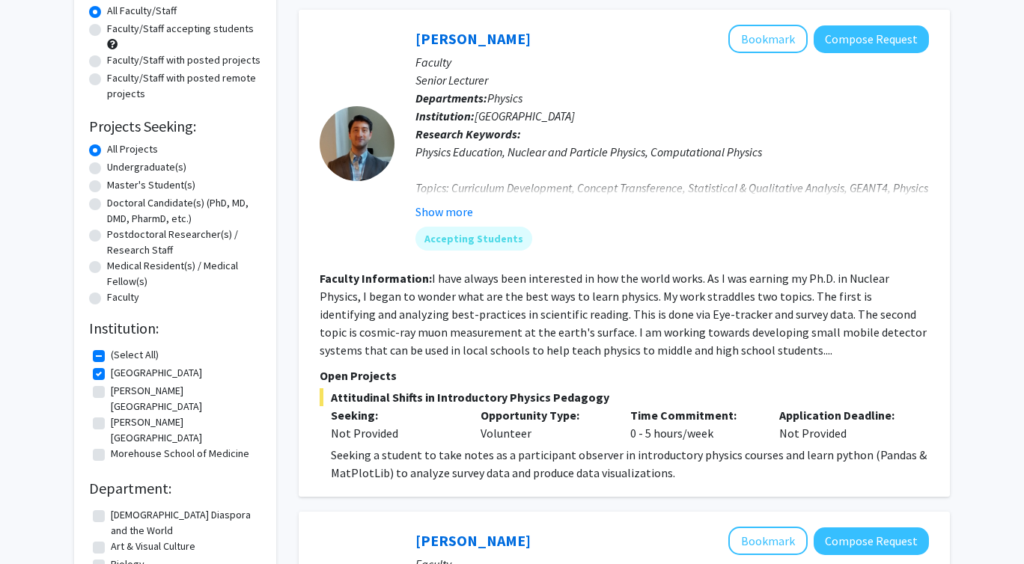
click at [107, 170] on label "Undergraduate(s)" at bounding box center [146, 167] width 79 height 16
click at [107, 169] on input "Undergraduate(s)" at bounding box center [112, 164] width 10 height 10
radio input "true"
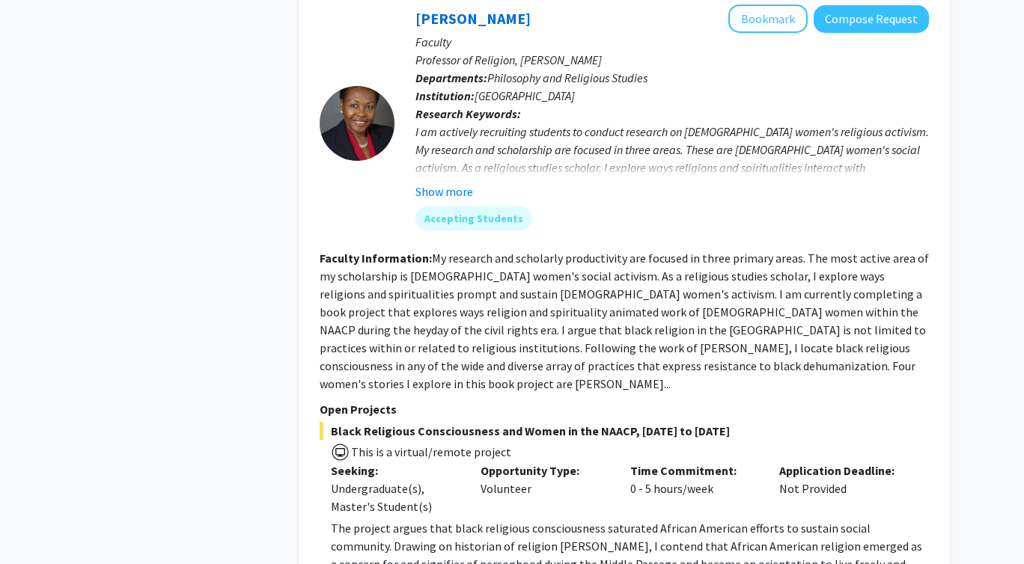
scroll to position [1340, 0]
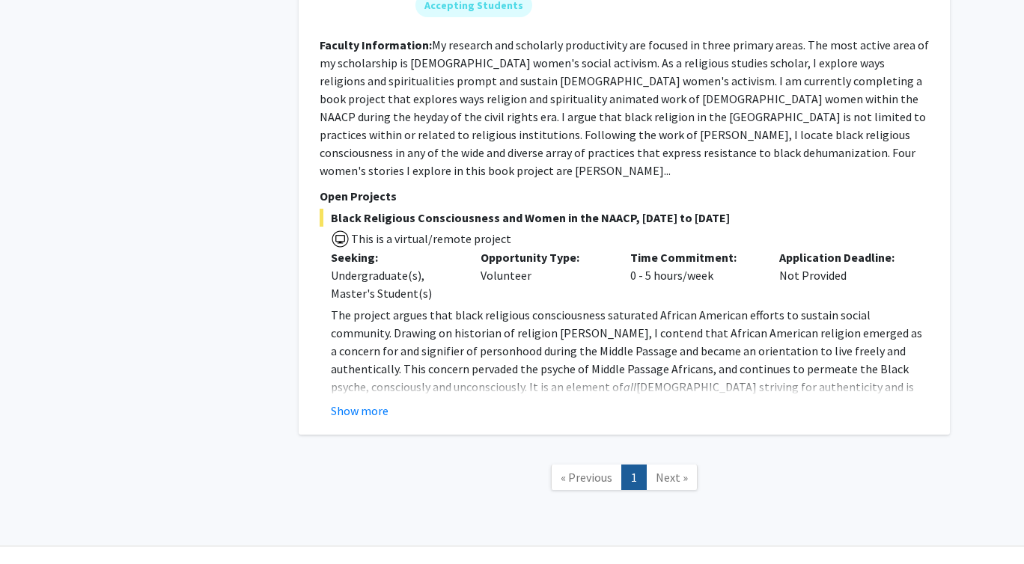
click at [667, 470] on span "Next »" at bounding box center [672, 477] width 32 height 15
click at [665, 470] on span "Next »" at bounding box center [672, 477] width 32 height 15
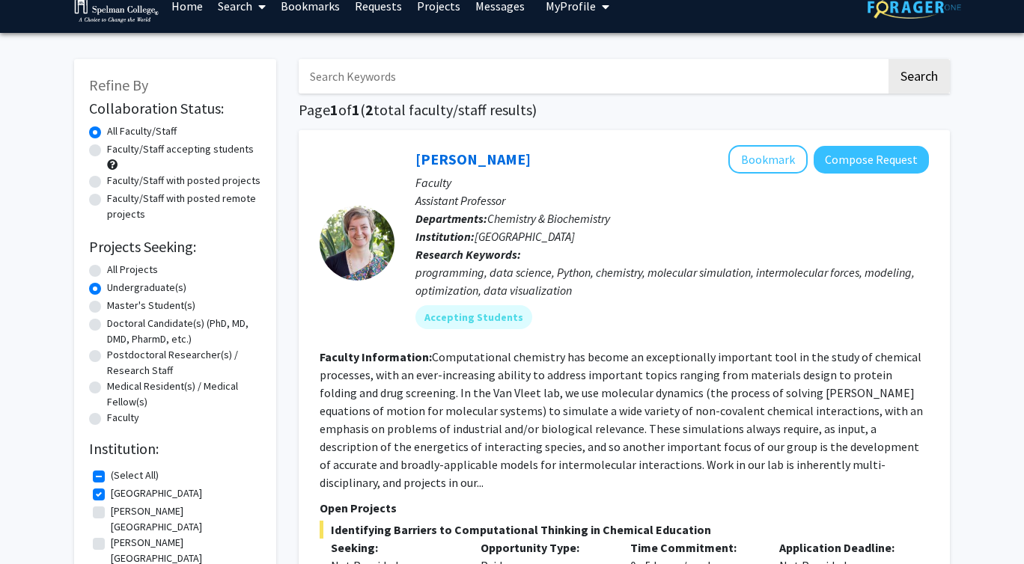
scroll to position [0, 0]
